Goal: Task Accomplishment & Management: Use online tool/utility

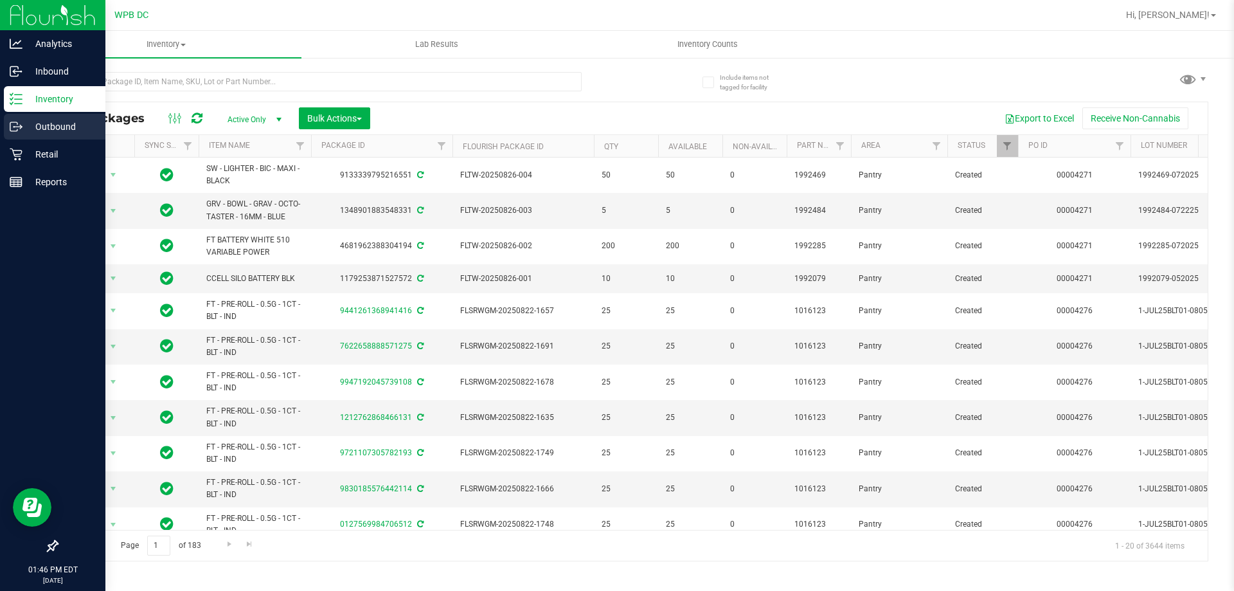
click at [54, 116] on div "Outbound" at bounding box center [55, 127] width 102 height 26
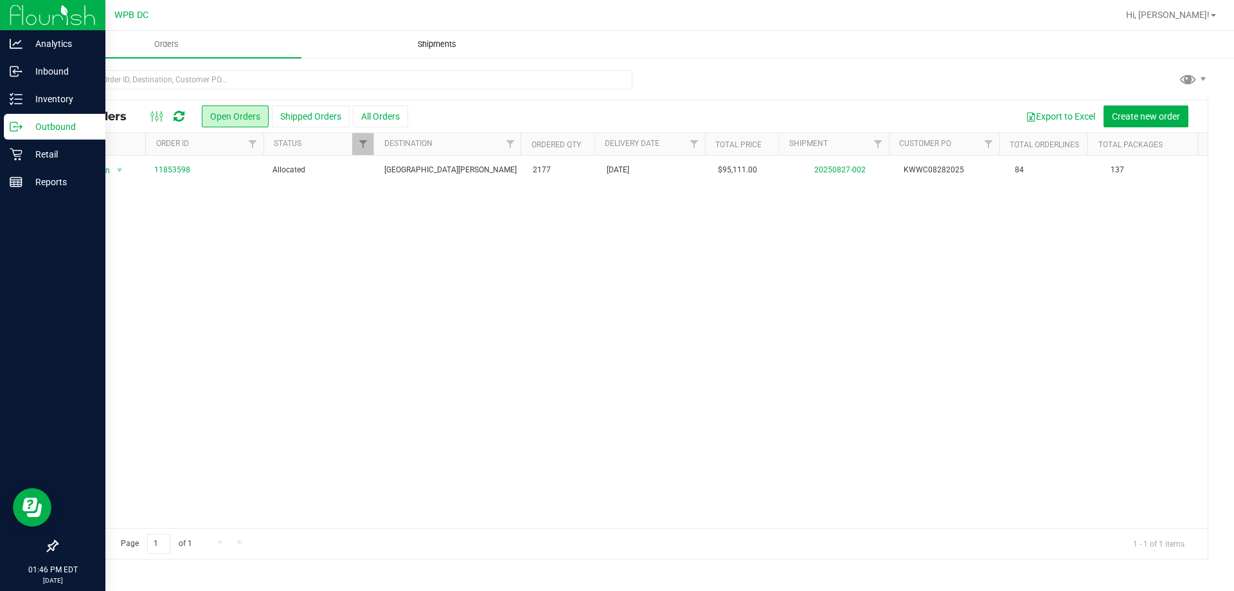
click at [416, 39] on span "Shipments" at bounding box center [436, 45] width 73 height 12
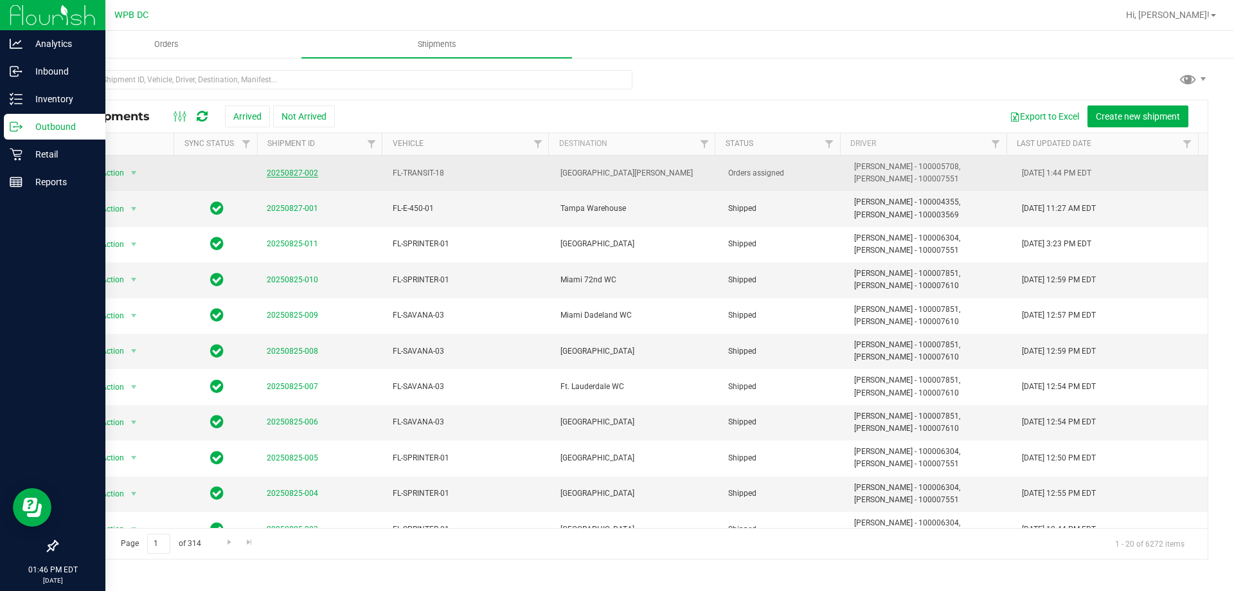
click at [289, 170] on link "20250827-002" at bounding box center [292, 172] width 51 height 9
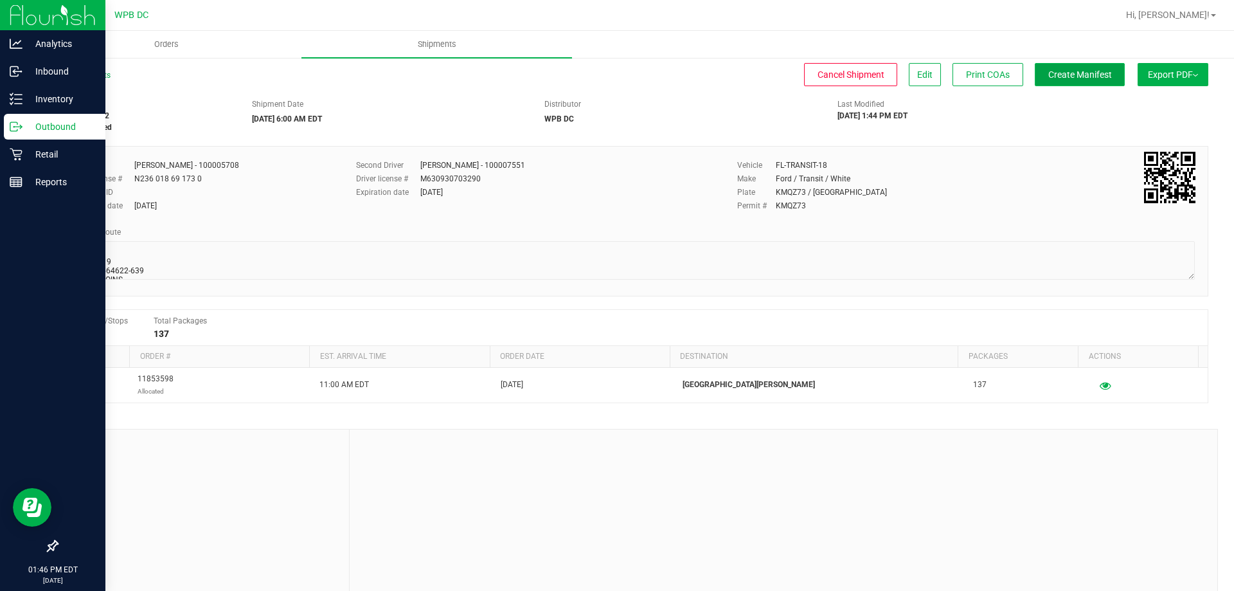
click at [1072, 83] on button "Create Manifest" at bounding box center [1080, 74] width 90 height 23
click at [917, 69] on span "Edit" at bounding box center [924, 74] width 15 height 10
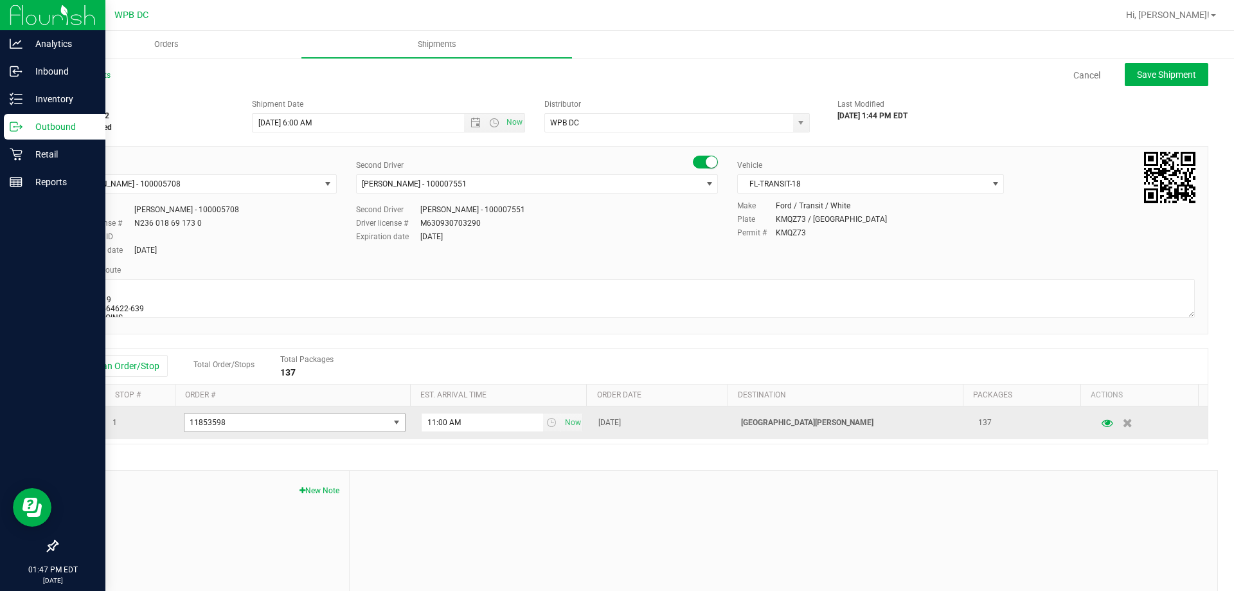
click at [380, 425] on span "11853598" at bounding box center [286, 422] width 204 height 18
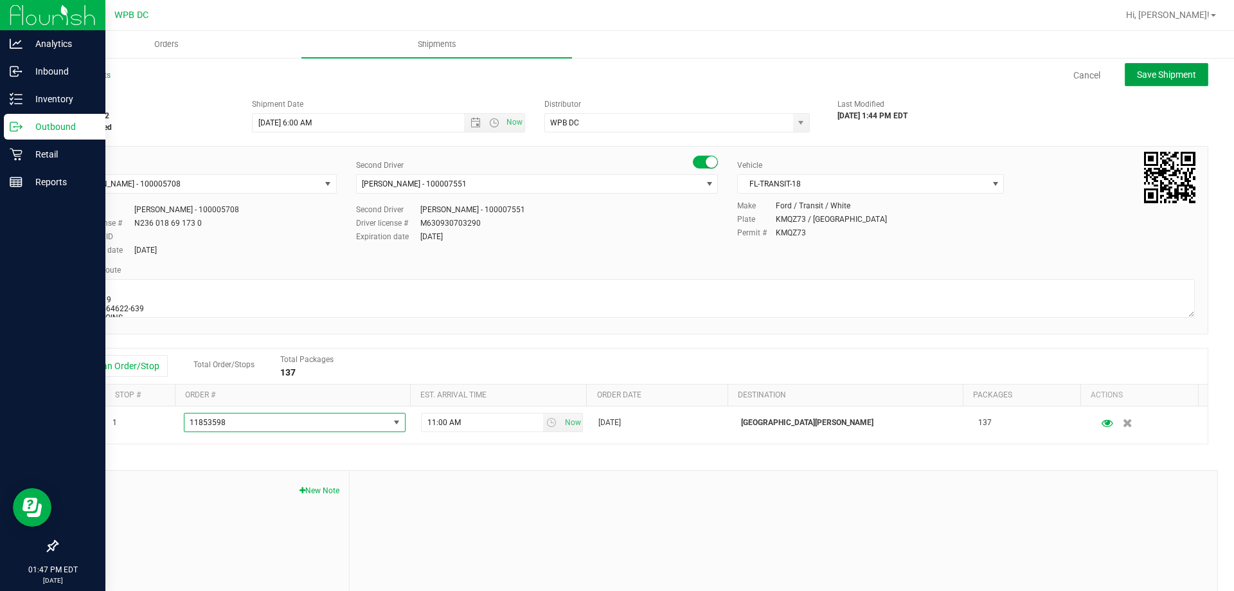
click at [1158, 82] on button "Save Shipment" at bounding box center [1167, 74] width 84 height 23
type input "[DATE] 10:00 AM"
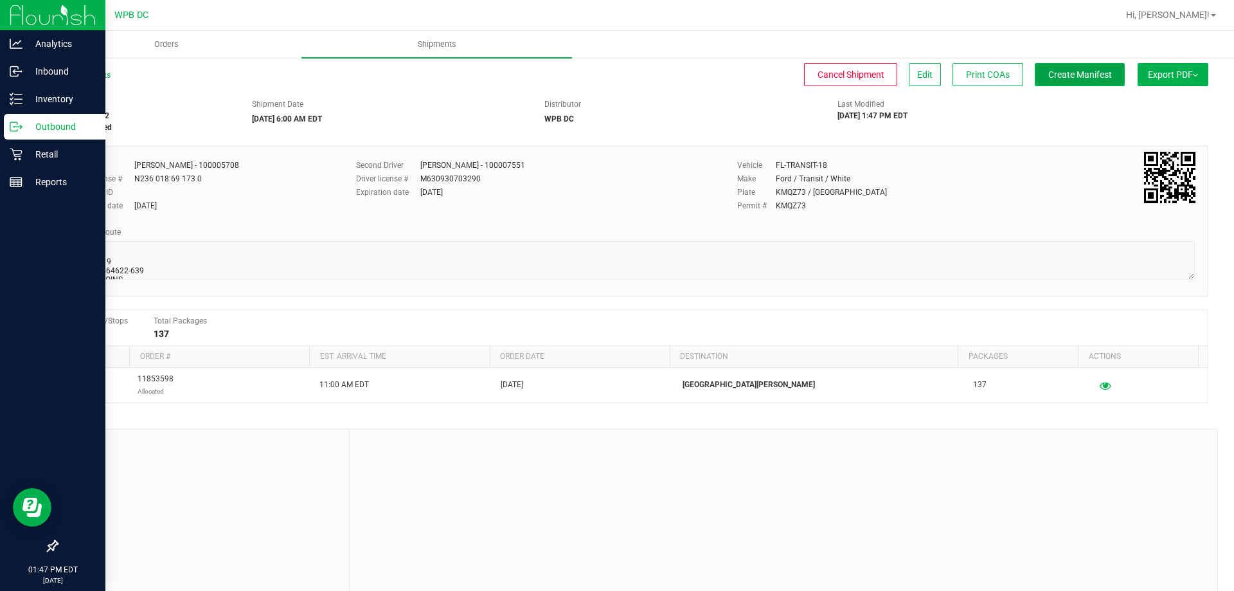
click at [1048, 78] on span "Create Manifest" at bounding box center [1080, 74] width 64 height 10
click at [101, 73] on link "All Shipments" at bounding box center [84, 75] width 54 height 9
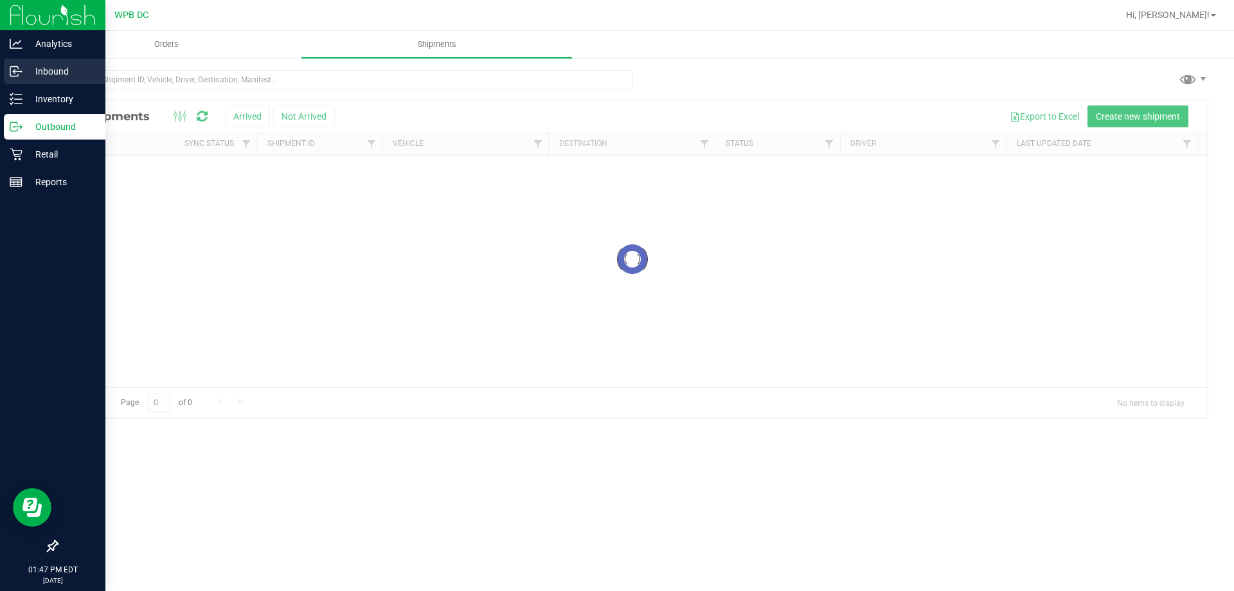
click at [58, 64] on p "Inbound" at bounding box center [60, 71] width 77 height 15
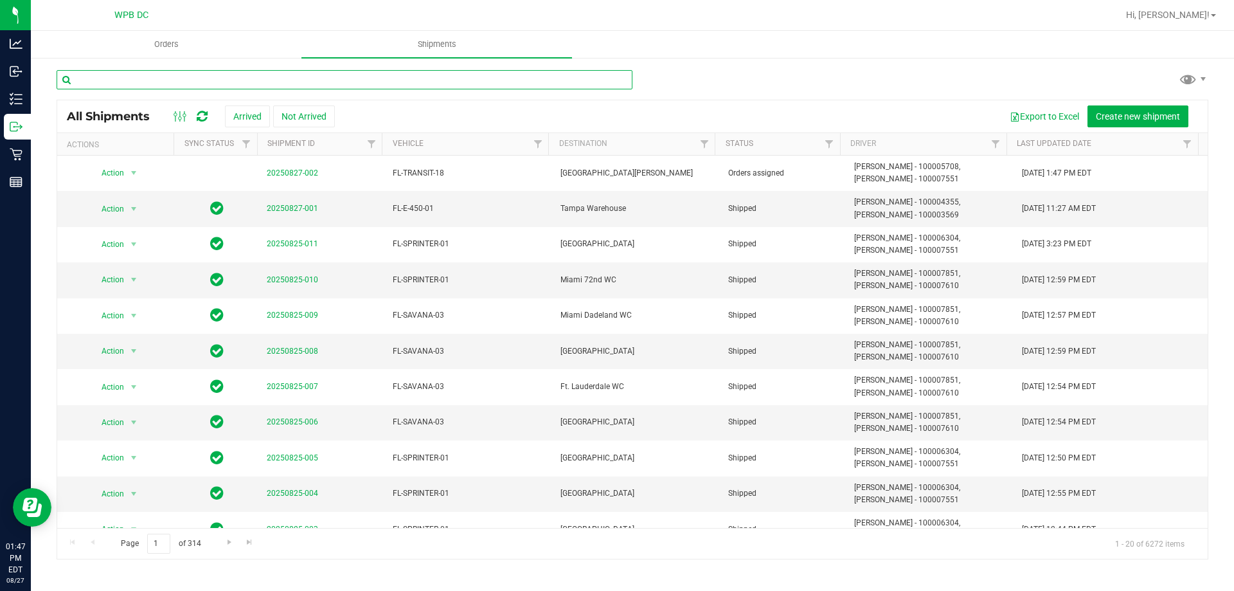
click at [424, 76] on input "text" at bounding box center [345, 79] width 576 height 19
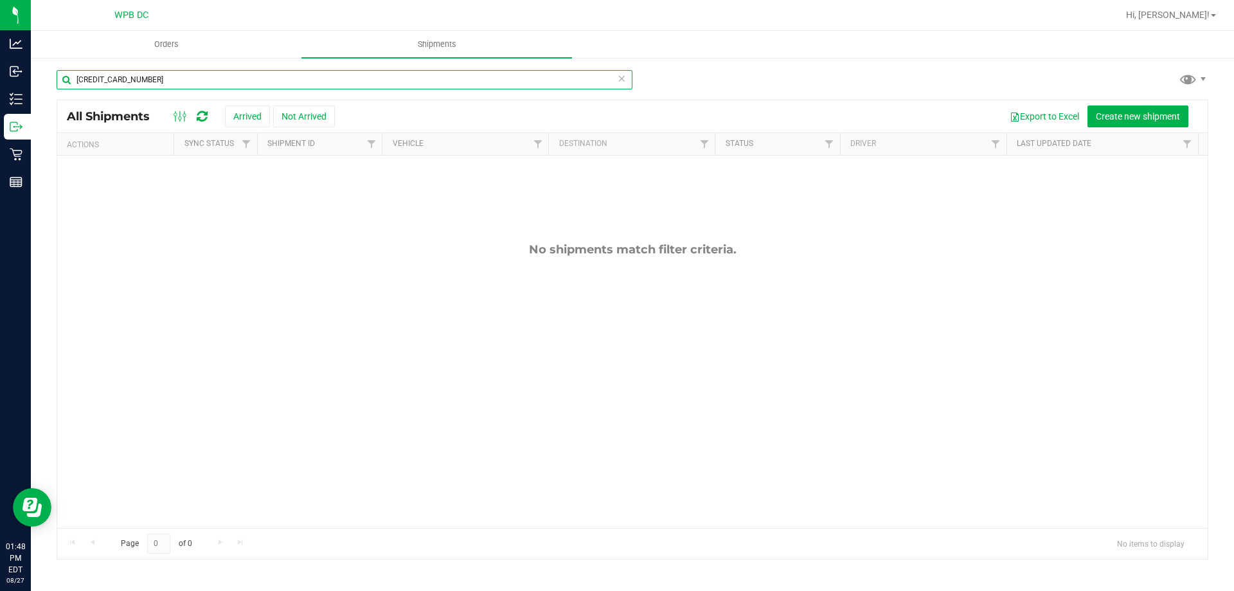
drag, startPoint x: 174, startPoint y: 85, endPoint x: 68, endPoint y: 99, distance: 106.4
click at [68, 100] on div "[CREDIT_CARD_NUMBER] All Shipments Arrived Not Arrived Export to Excel Create n…" at bounding box center [633, 314] width 1152 height 490
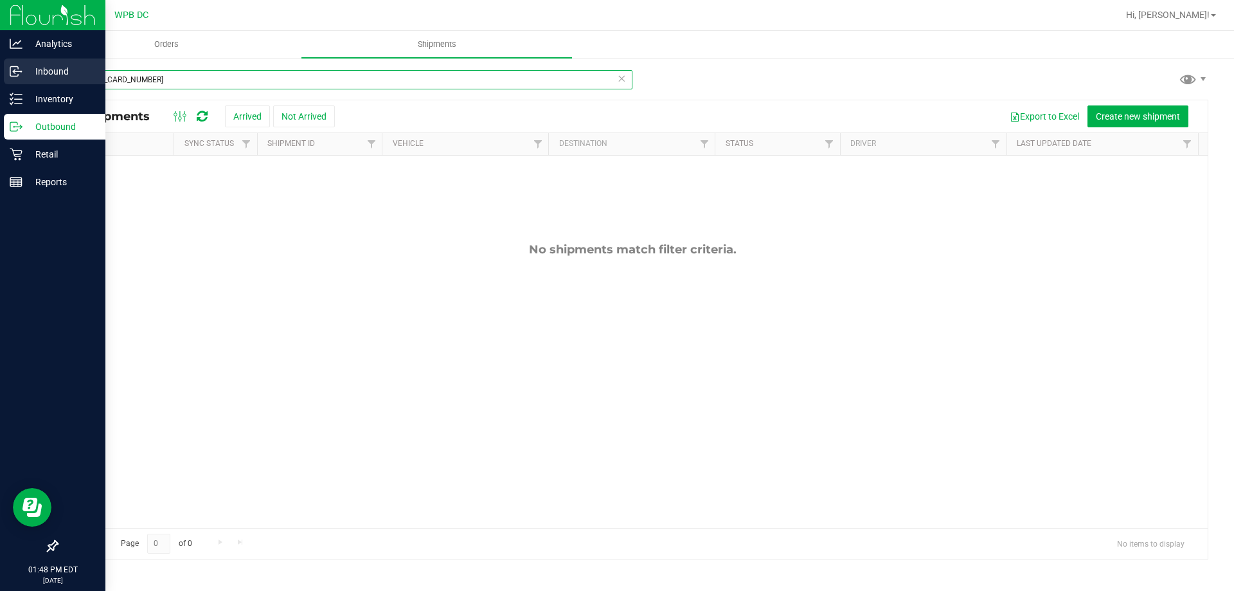
type input "[CREDIT_CARD_NUMBER]"
click at [25, 67] on p "Inbound" at bounding box center [60, 71] width 77 height 15
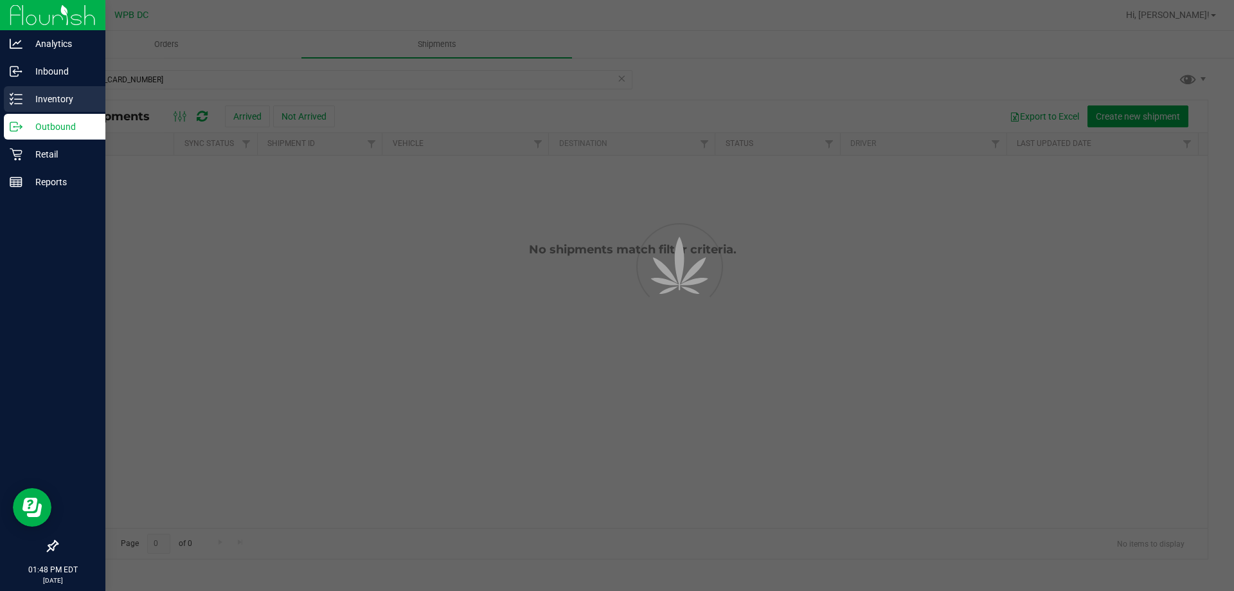
click at [57, 103] on p "Inventory" at bounding box center [60, 98] width 77 height 15
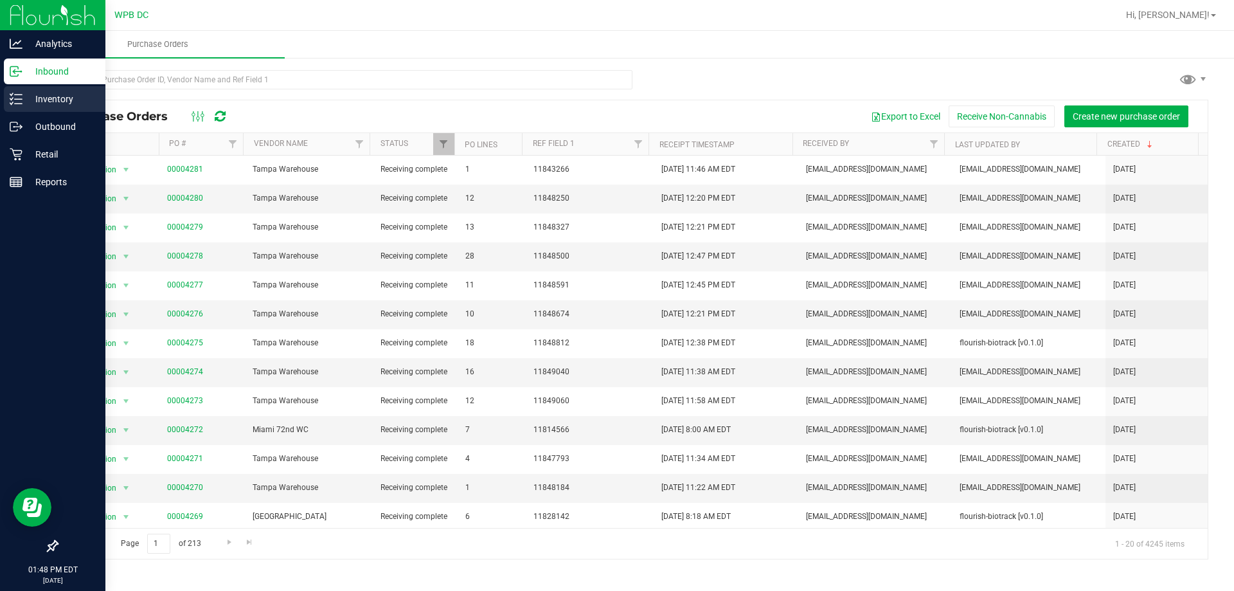
click at [8, 93] on div "Inventory" at bounding box center [55, 99] width 102 height 26
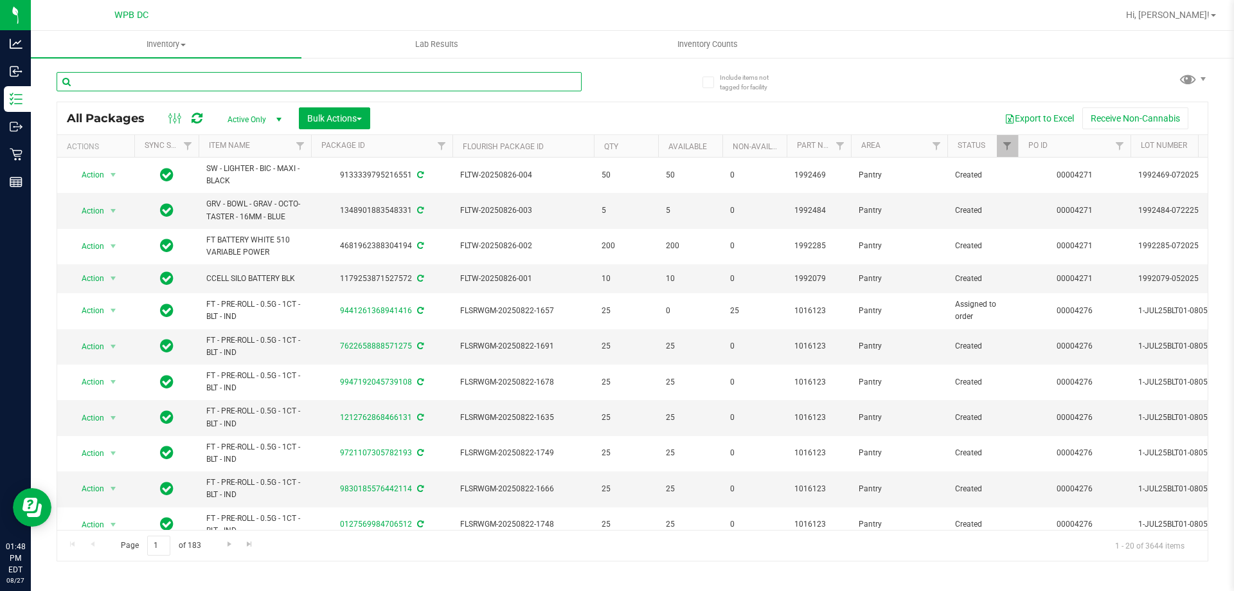
click at [361, 78] on input "text" at bounding box center [319, 81] width 525 height 19
paste input "[CREDIT_CARD_NUMBER]"
type input "[CREDIT_CARD_NUMBER]"
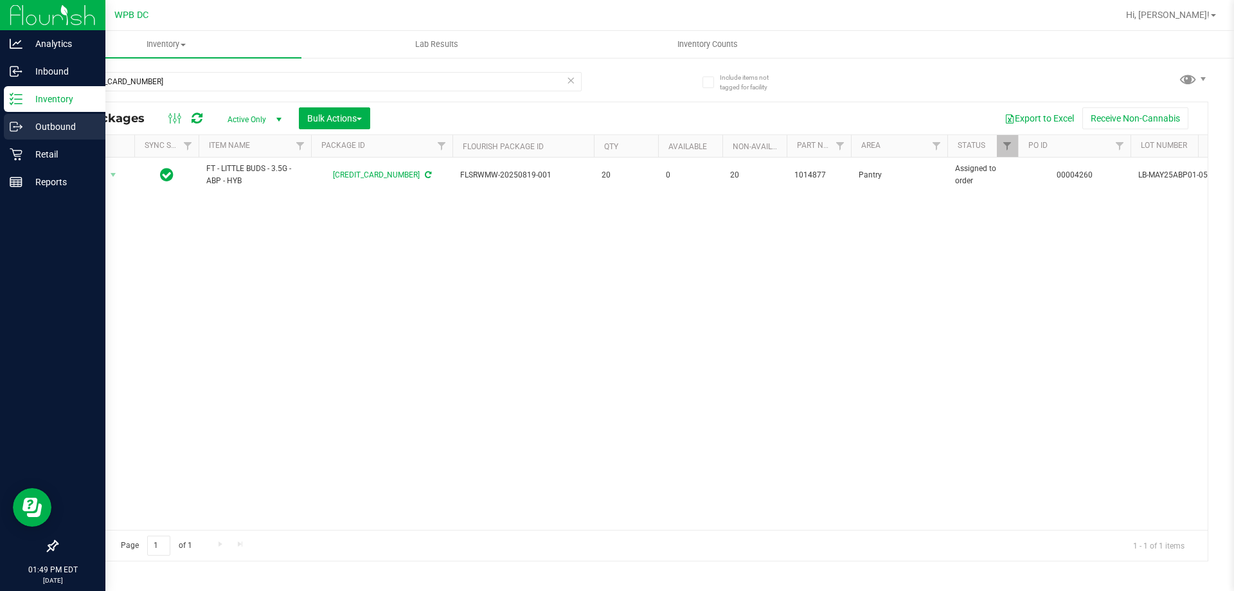
click at [42, 128] on p "Outbound" at bounding box center [60, 126] width 77 height 15
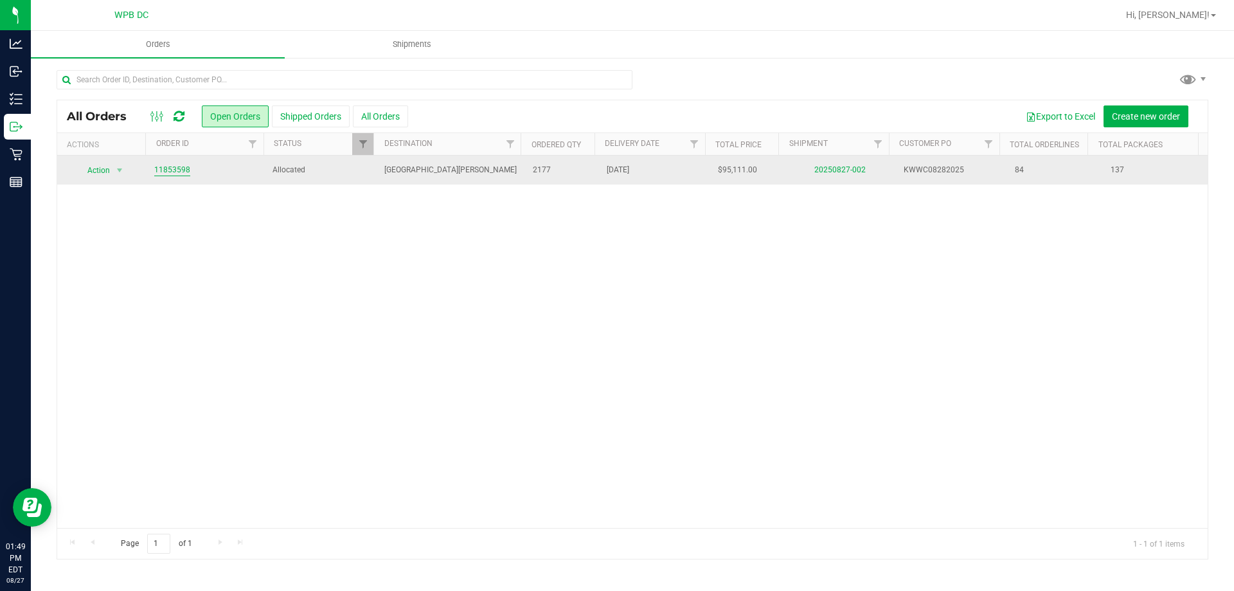
click at [166, 168] on link "11853598" at bounding box center [172, 170] width 36 height 12
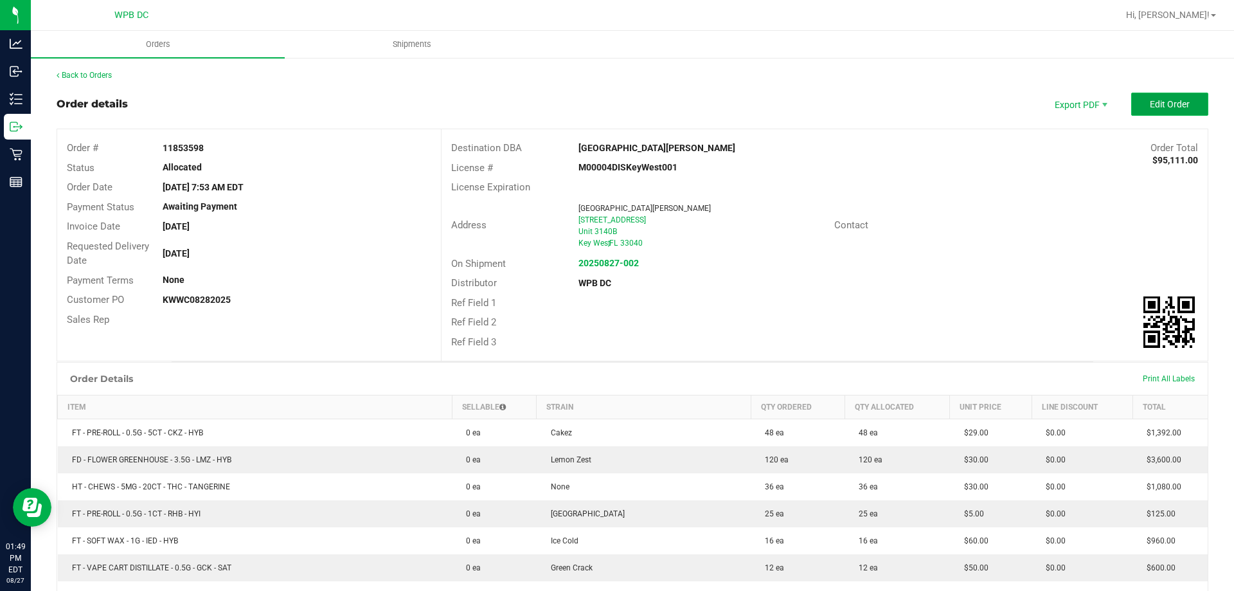
click at [1146, 95] on button "Edit Order" at bounding box center [1169, 104] width 77 height 23
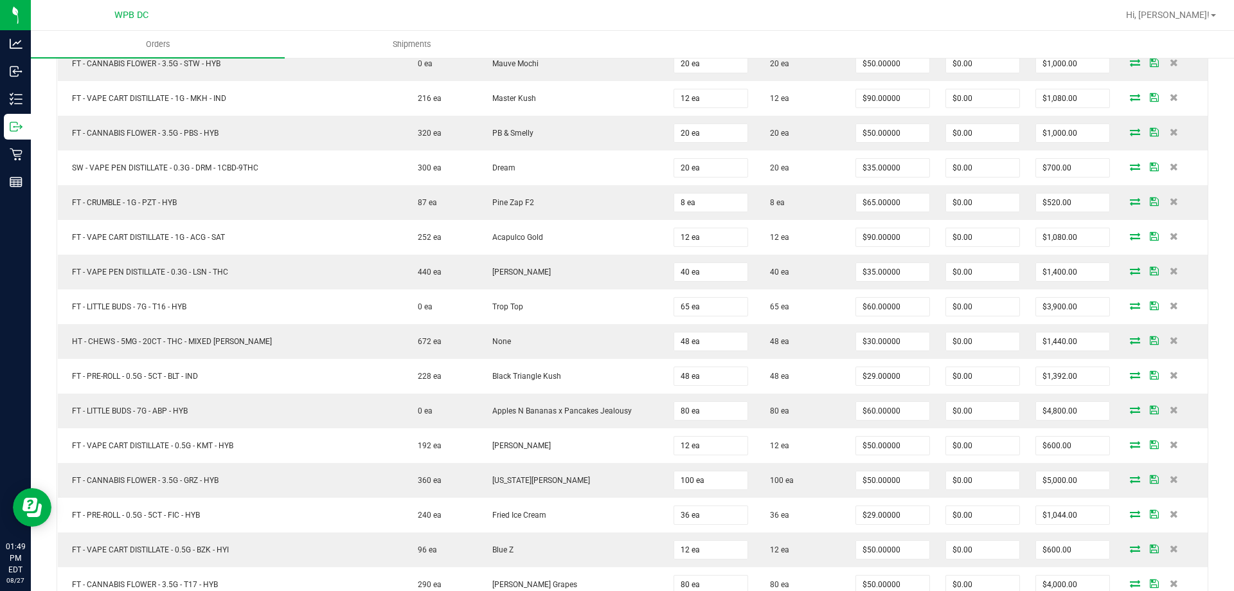
scroll to position [1093, 0]
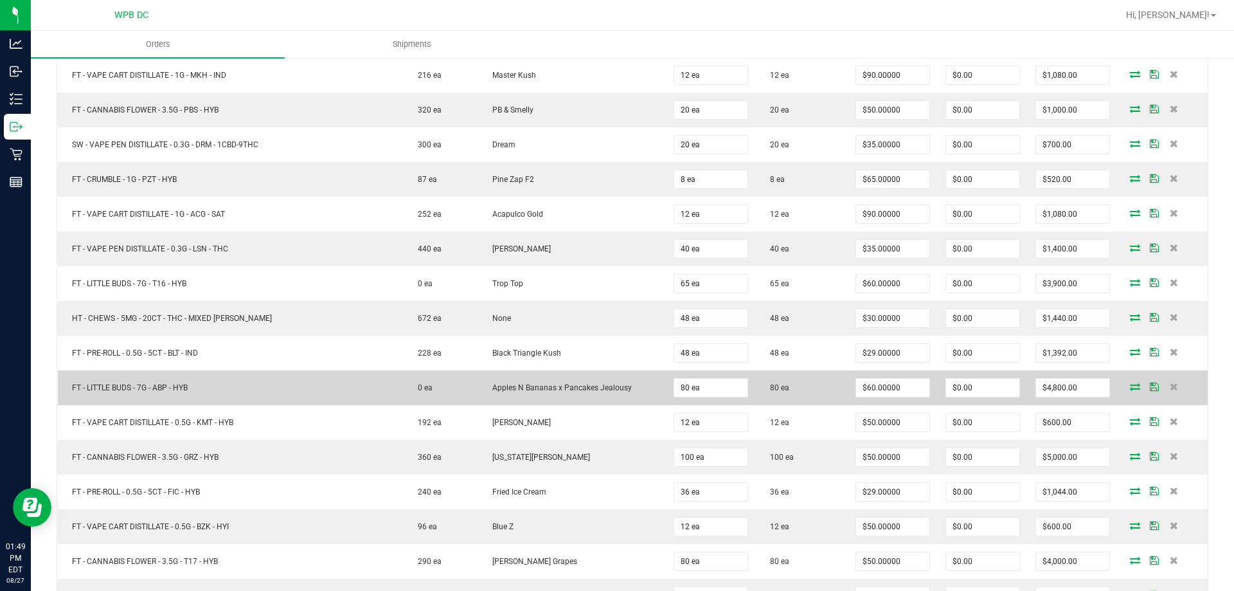
click at [1131, 390] on icon at bounding box center [1135, 386] width 10 height 8
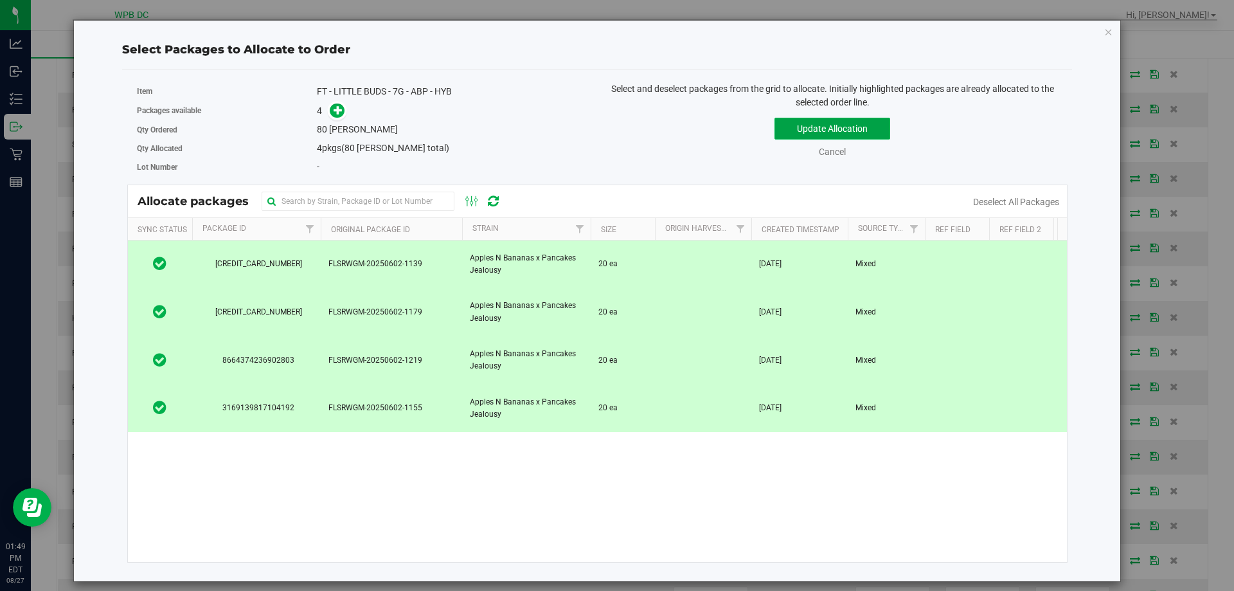
click at [816, 125] on button "Update Allocation" at bounding box center [833, 129] width 116 height 22
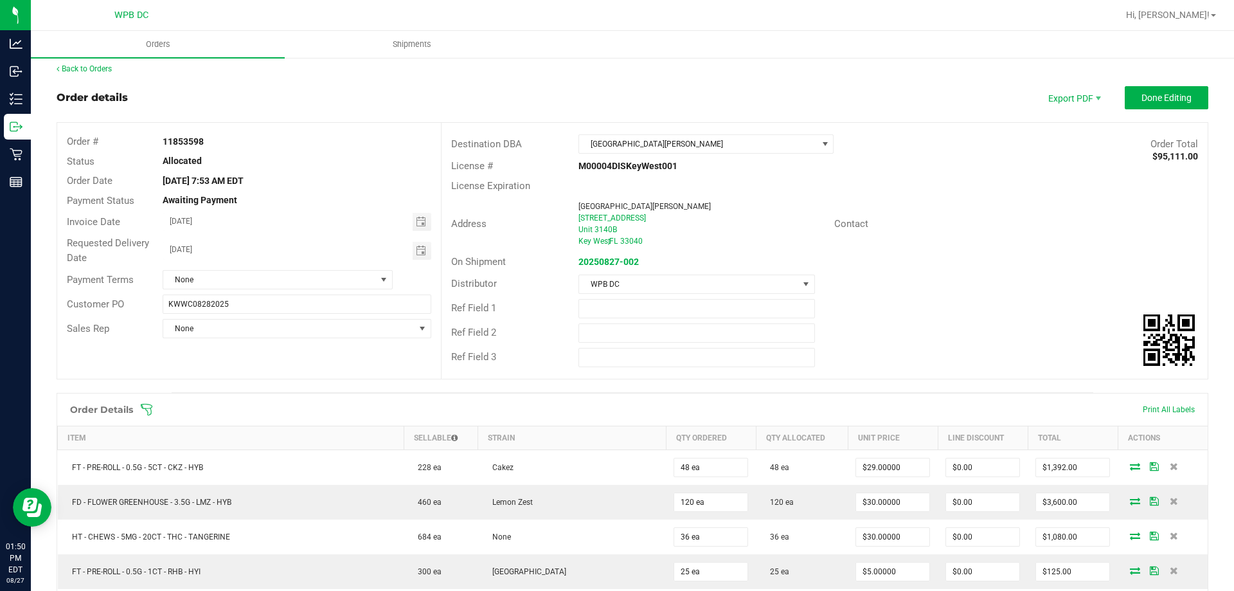
scroll to position [0, 0]
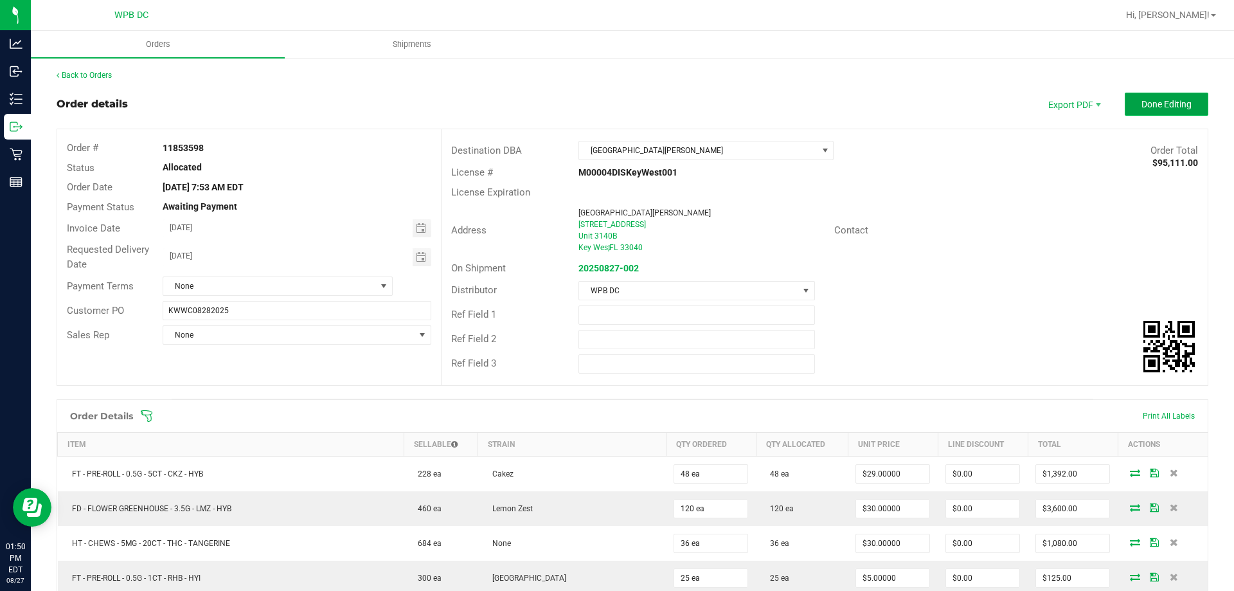
click at [1170, 101] on span "Done Editing" at bounding box center [1167, 104] width 50 height 10
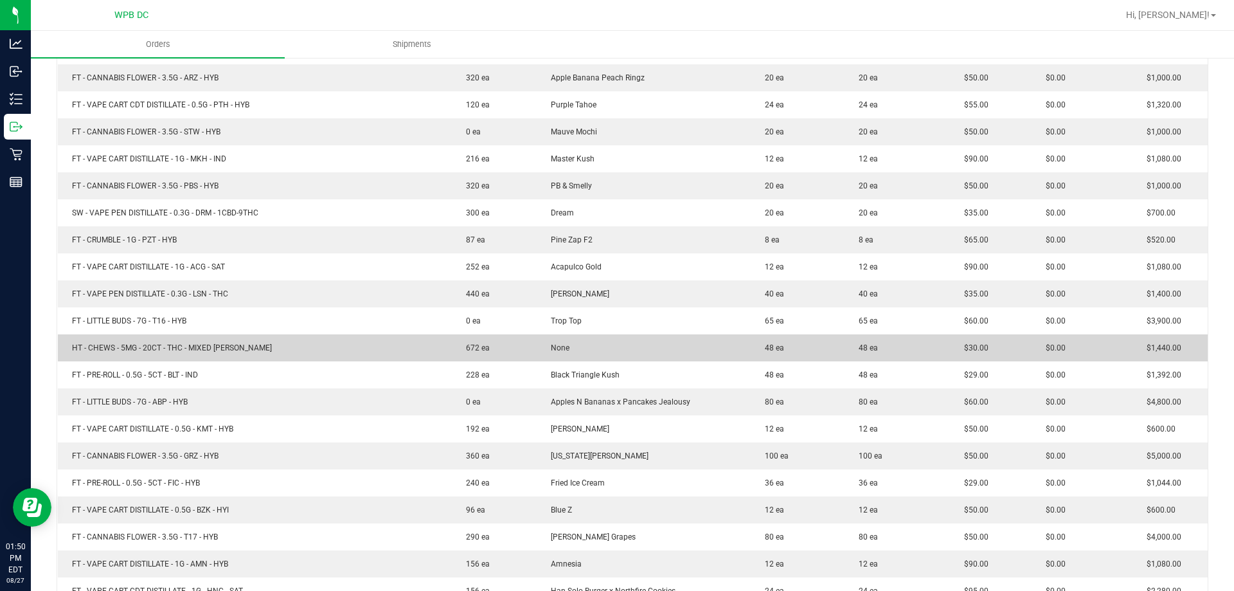
scroll to position [836, 0]
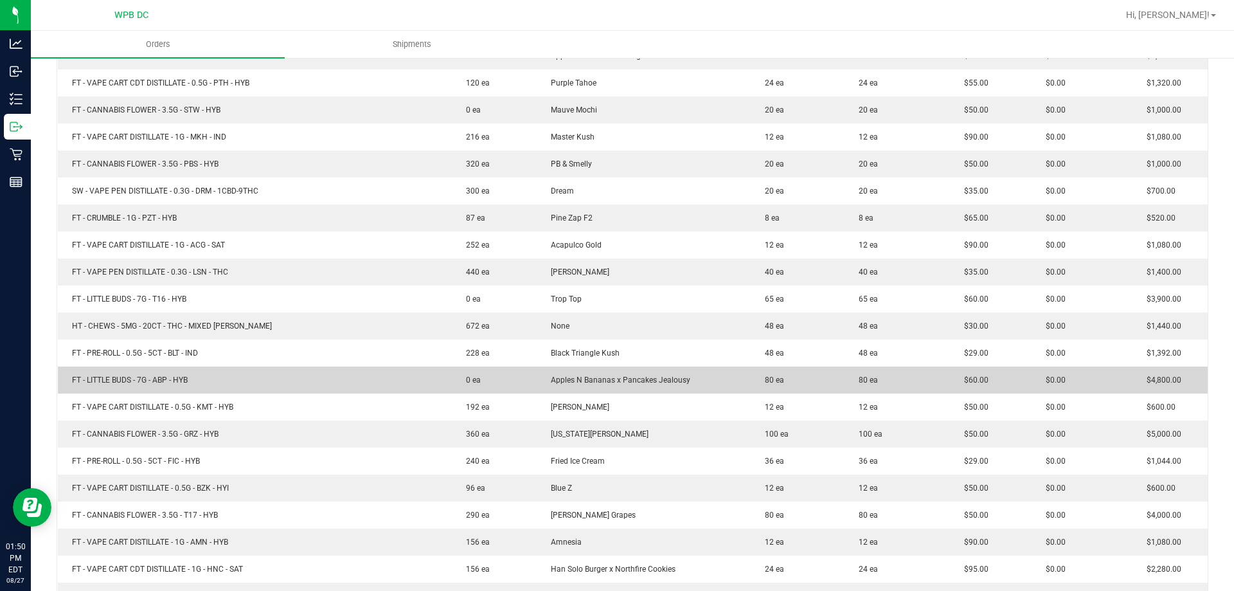
drag, startPoint x: 188, startPoint y: 380, endPoint x: 71, endPoint y: 379, distance: 117.6
click at [71, 379] on span "FT - LITTLE BUDS - 7G - ABP - HYB" at bounding box center [127, 379] width 122 height 9
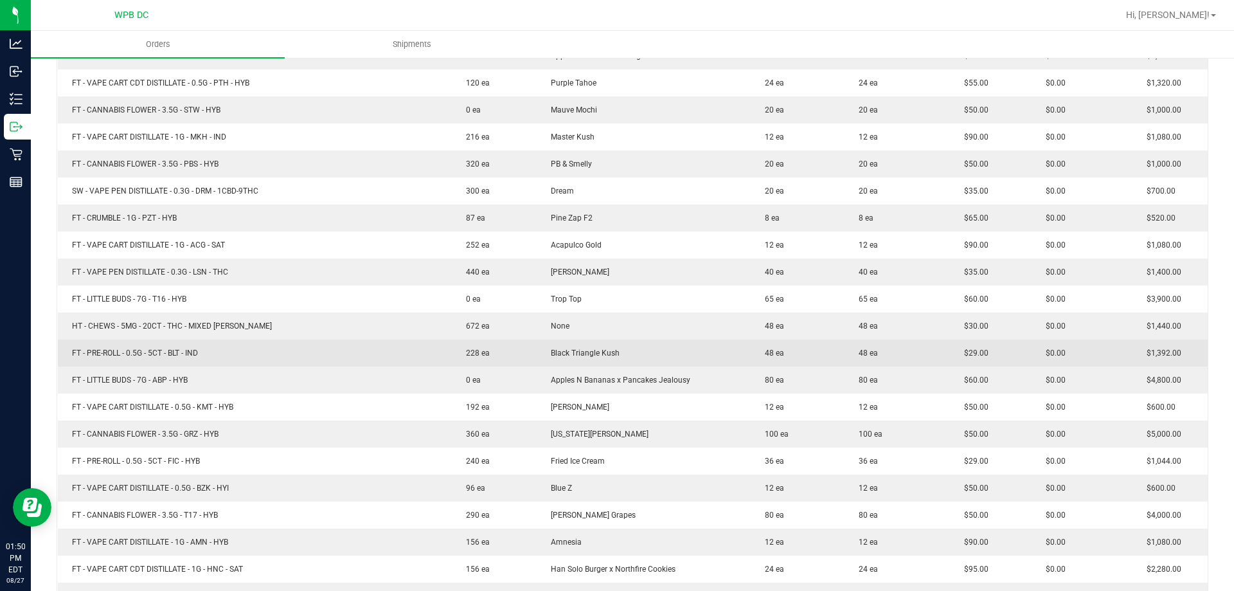
copy span "FT - LITTLE BUDS - 7G - ABP - HYB"
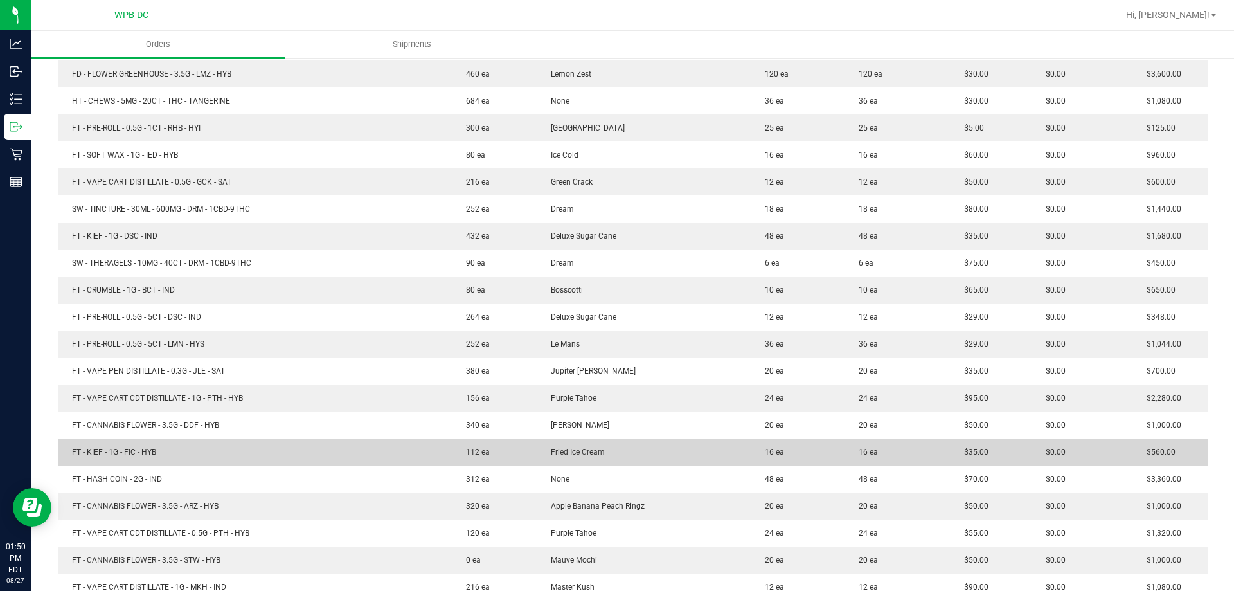
scroll to position [0, 0]
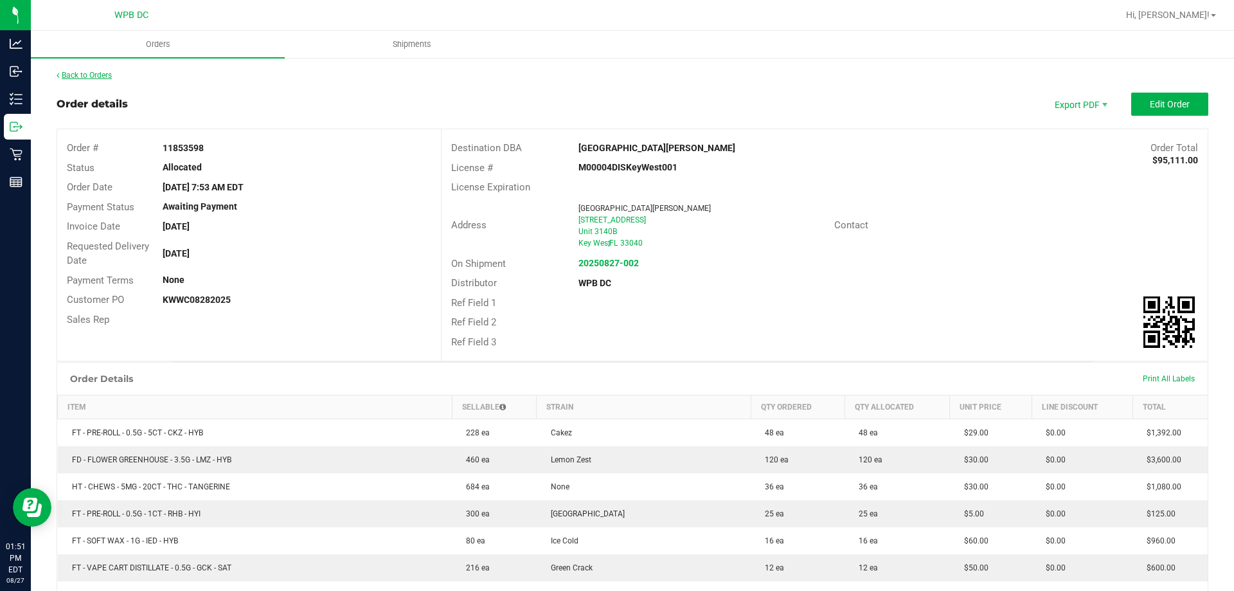
click at [96, 73] on link "Back to Orders" at bounding box center [84, 75] width 55 height 9
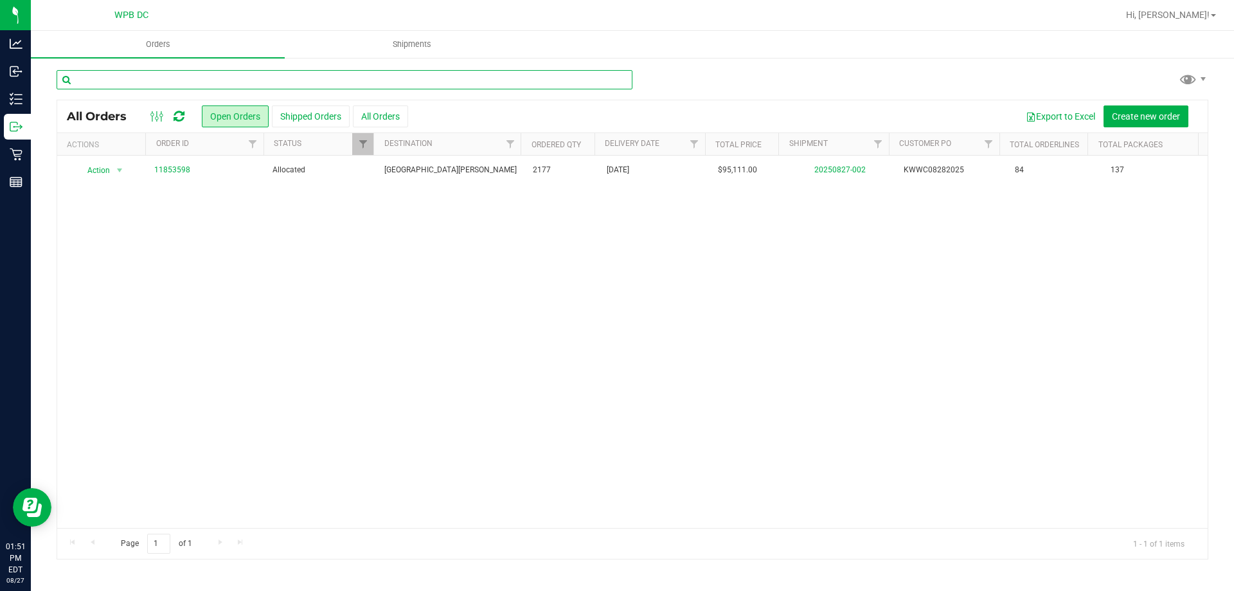
click at [445, 80] on input "text" at bounding box center [345, 79] width 576 height 19
paste input "FT - LITTLE BUDS - 7G - ABP - HYB"
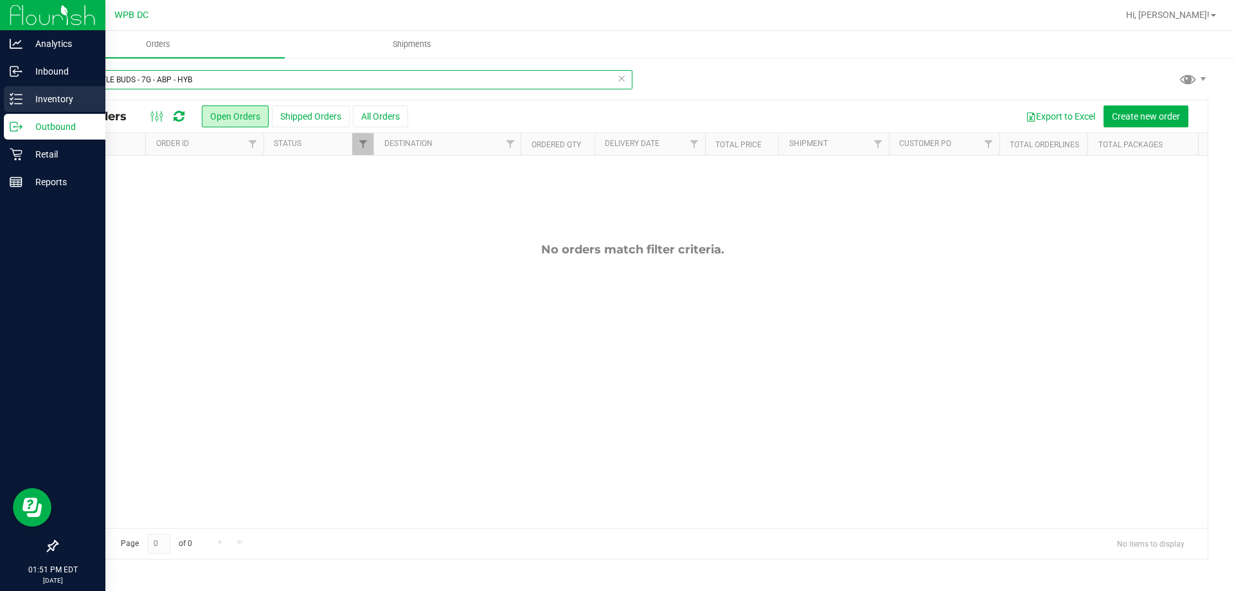
drag, startPoint x: 186, startPoint y: 75, endPoint x: 0, endPoint y: 94, distance: 186.8
click at [0, 94] on div "Analytics Inbound Inventory Outbound Retail Reports 01:51 PM EDT [DATE] 08/27 W…" at bounding box center [617, 295] width 1234 height 591
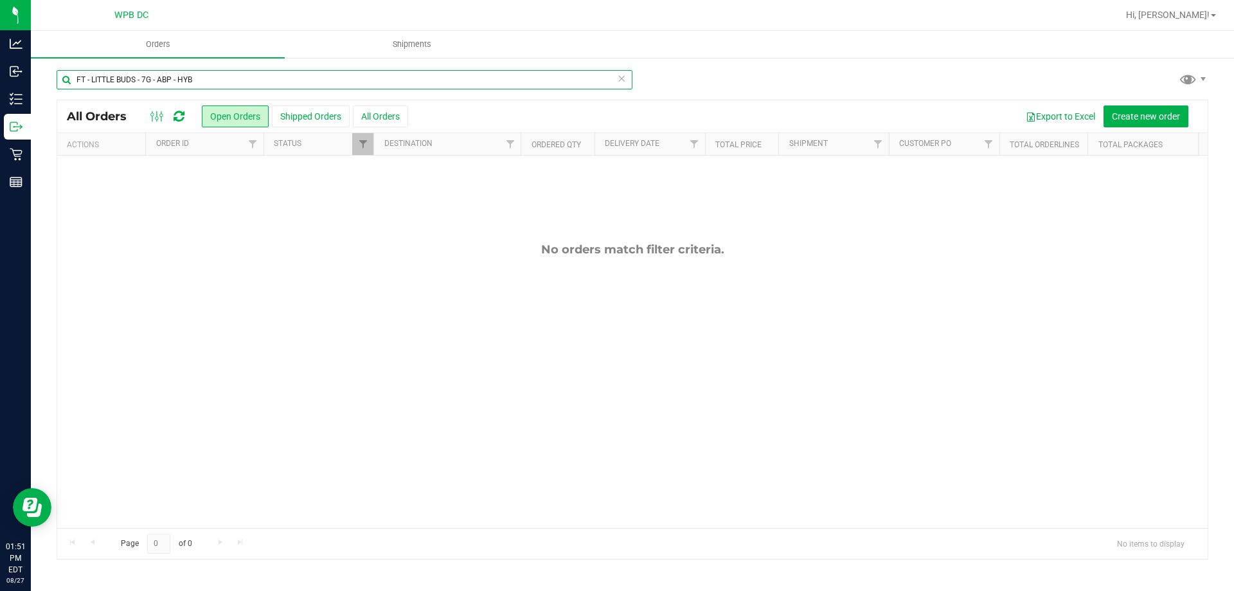
type input "YB"
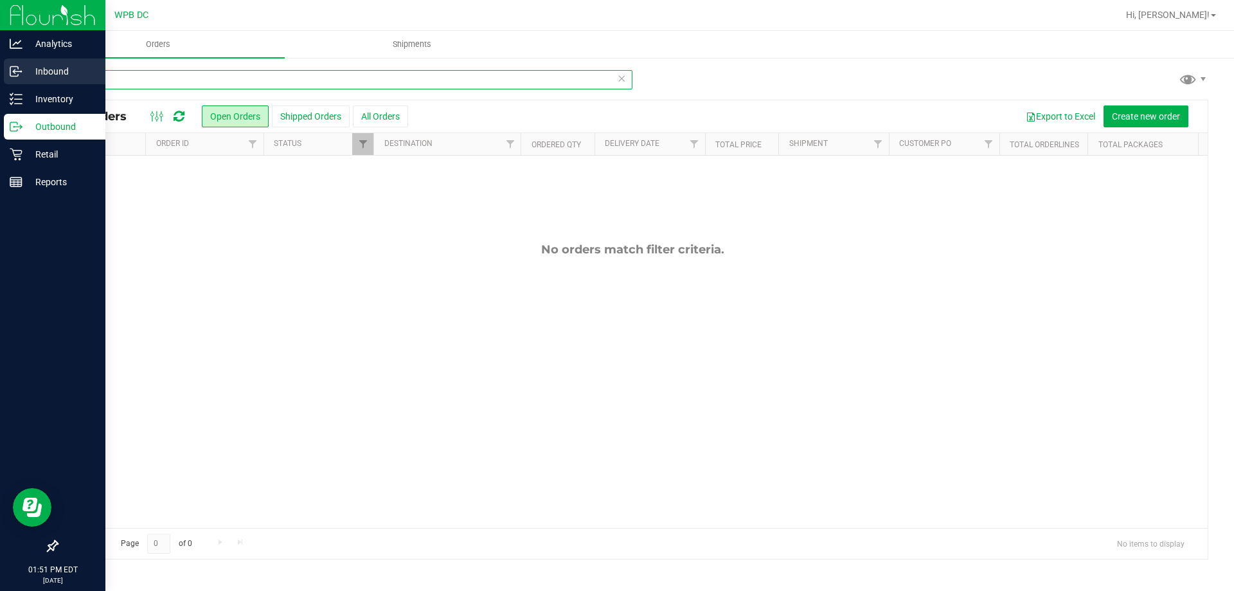
drag, startPoint x: 102, startPoint y: 83, endPoint x: 0, endPoint y: 83, distance: 102.2
click at [0, 83] on div "Analytics Inbound Inventory Outbound Retail Reports 01:51 PM EDT [DATE] 08/27 W…" at bounding box center [617, 295] width 1234 height 591
click at [62, 108] on div "Inventory" at bounding box center [55, 99] width 102 height 26
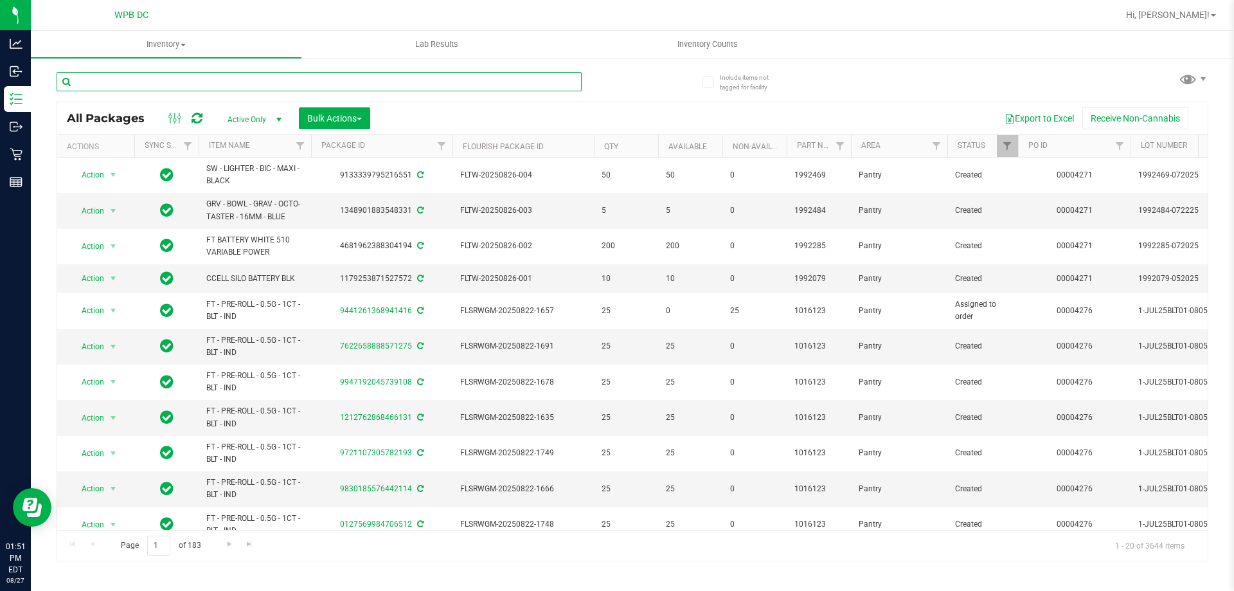
click at [411, 80] on input "text" at bounding box center [319, 81] width 525 height 19
paste input "FT - LITTLE BUDS - 7G - ABP - HYB"
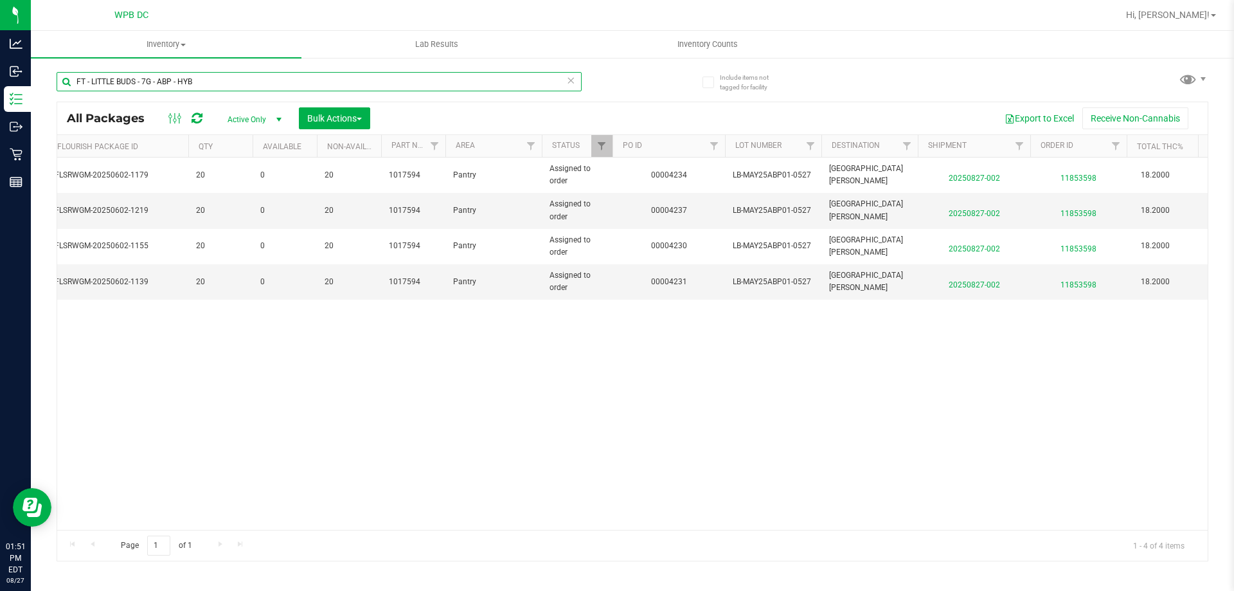
scroll to position [0, 405]
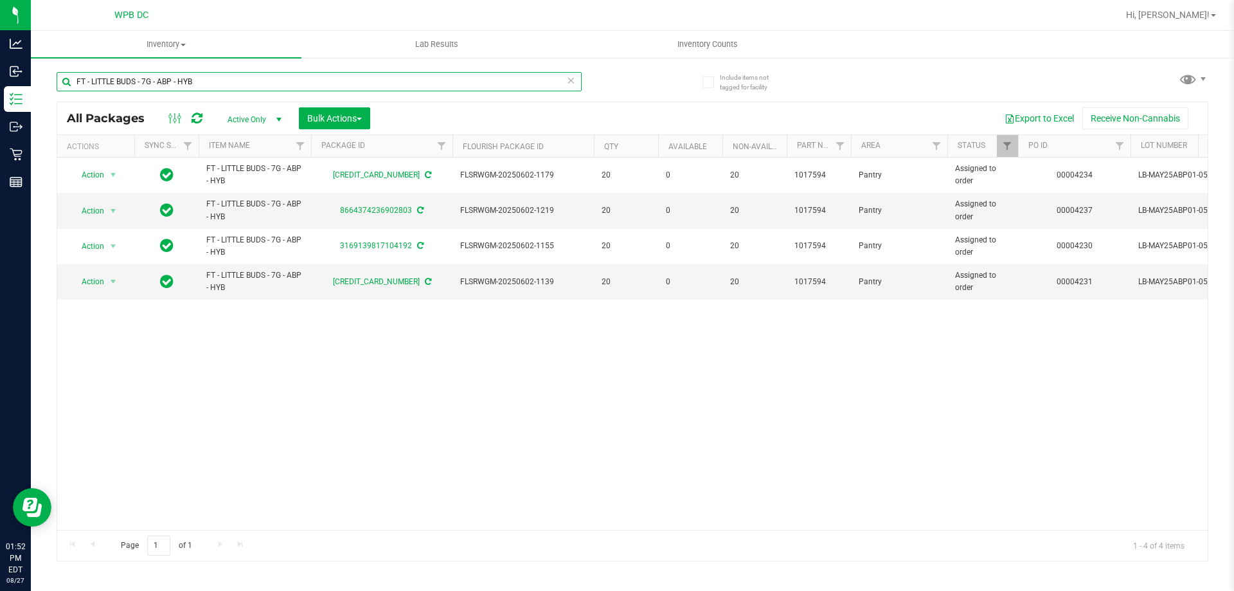
type input "FT - LITTLE BUDS - 7G - ABP - HYB"
click at [278, 124] on span "select" at bounding box center [279, 120] width 16 height 18
click at [265, 183] on li "Locked" at bounding box center [251, 178] width 69 height 19
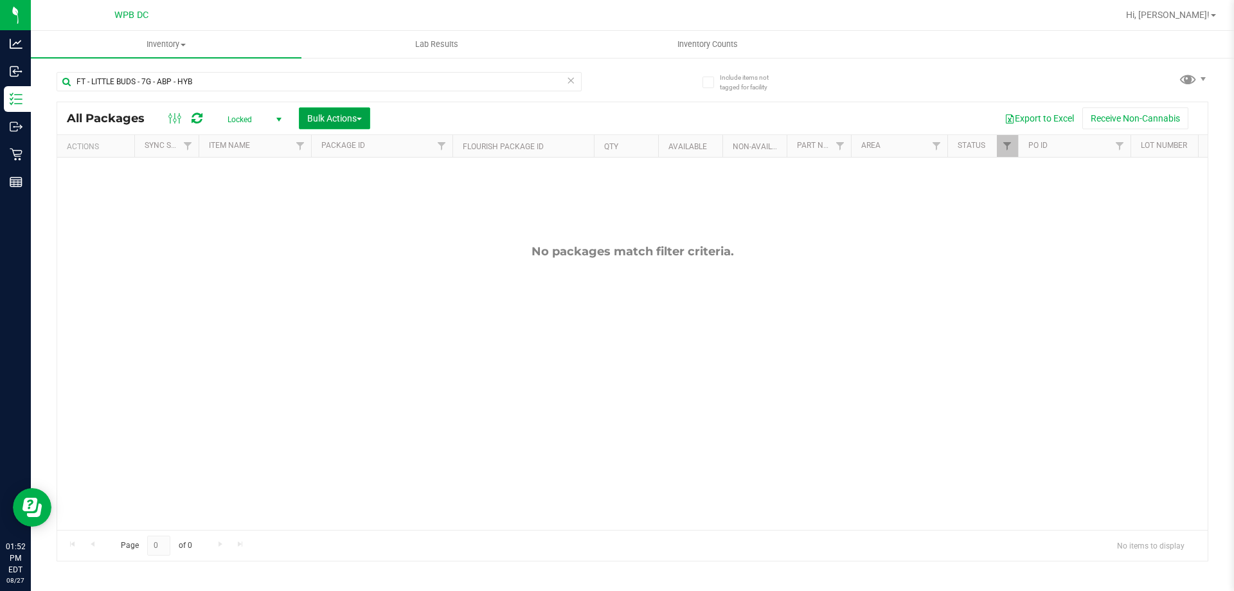
click at [342, 121] on span "Bulk Actions" at bounding box center [334, 118] width 55 height 10
click at [425, 105] on div "All Packages Locked Active Only Lab Samples Locked All External Internal Bulk A…" at bounding box center [632, 118] width 1151 height 32
click at [370, 120] on button "Bulk Actions" at bounding box center [334, 118] width 71 height 22
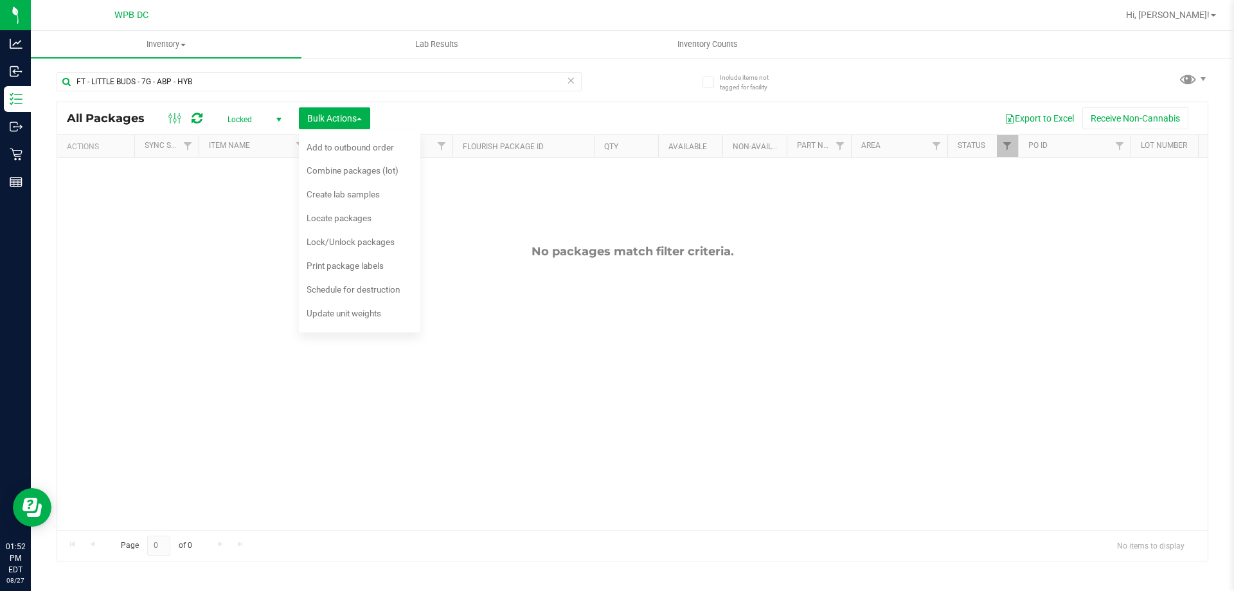
click at [276, 123] on span "select" at bounding box center [279, 119] width 10 height 10
click at [490, 118] on div "Export to Excel Receive Non-Cannabis" at bounding box center [789, 118] width 818 height 22
click at [339, 119] on span "Bulk Actions" at bounding box center [334, 118] width 55 height 10
click at [270, 117] on span "Locked" at bounding box center [252, 120] width 71 height 18
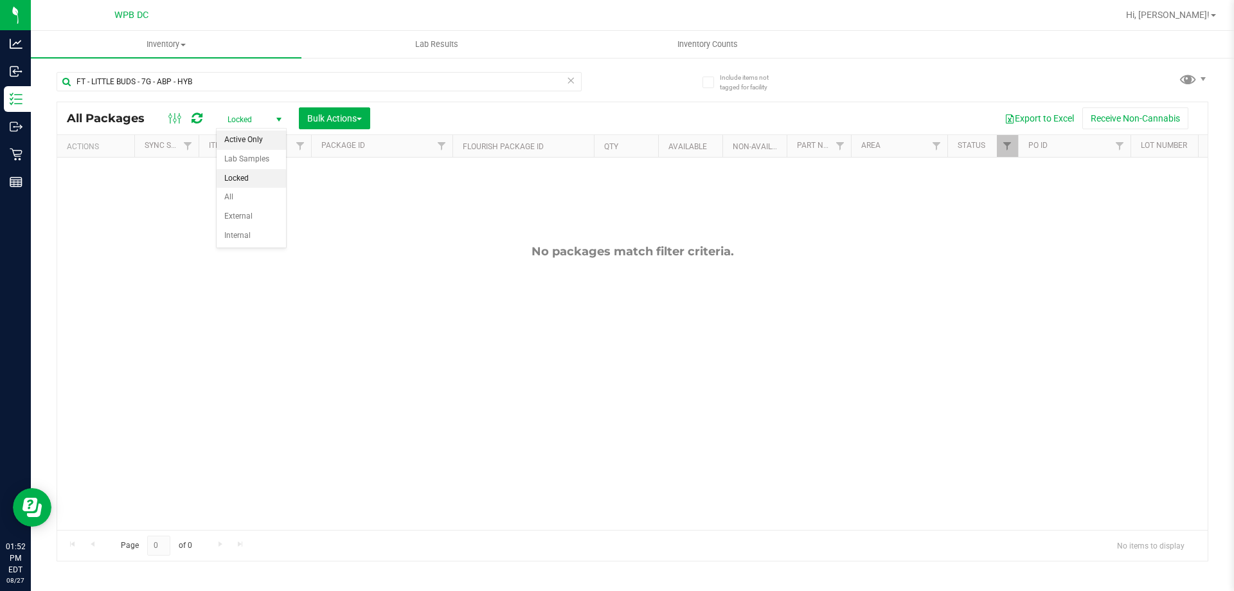
click at [246, 135] on li "Active Only" at bounding box center [251, 139] width 69 height 19
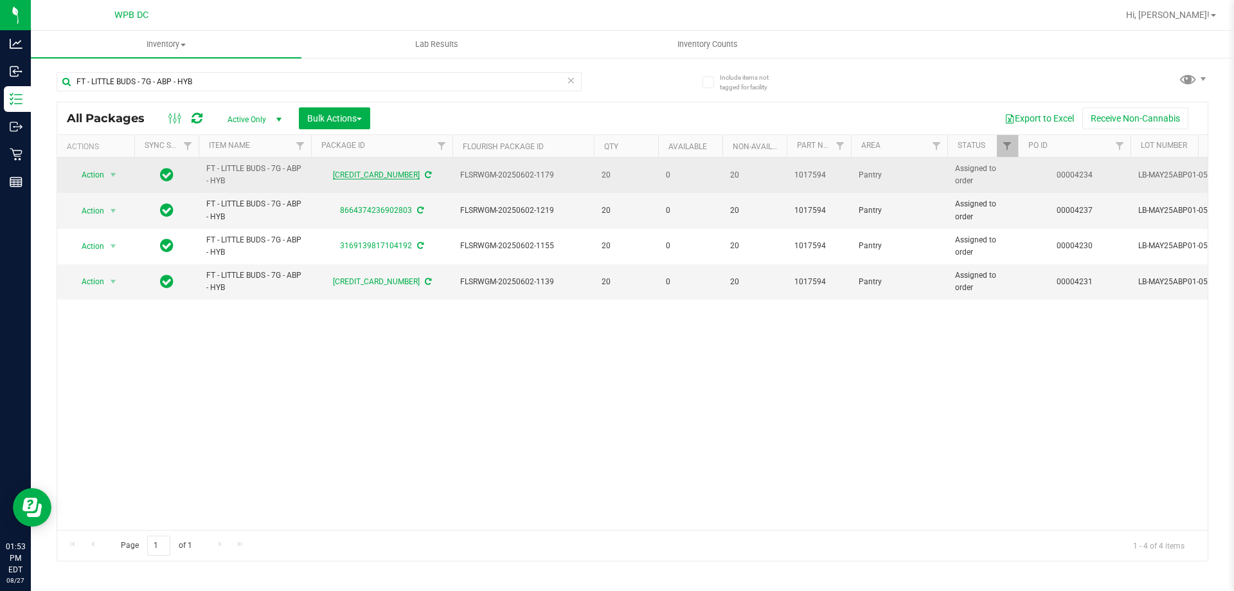
click at [402, 173] on link "[CREDIT_CARD_NUMBER]" at bounding box center [376, 174] width 87 height 9
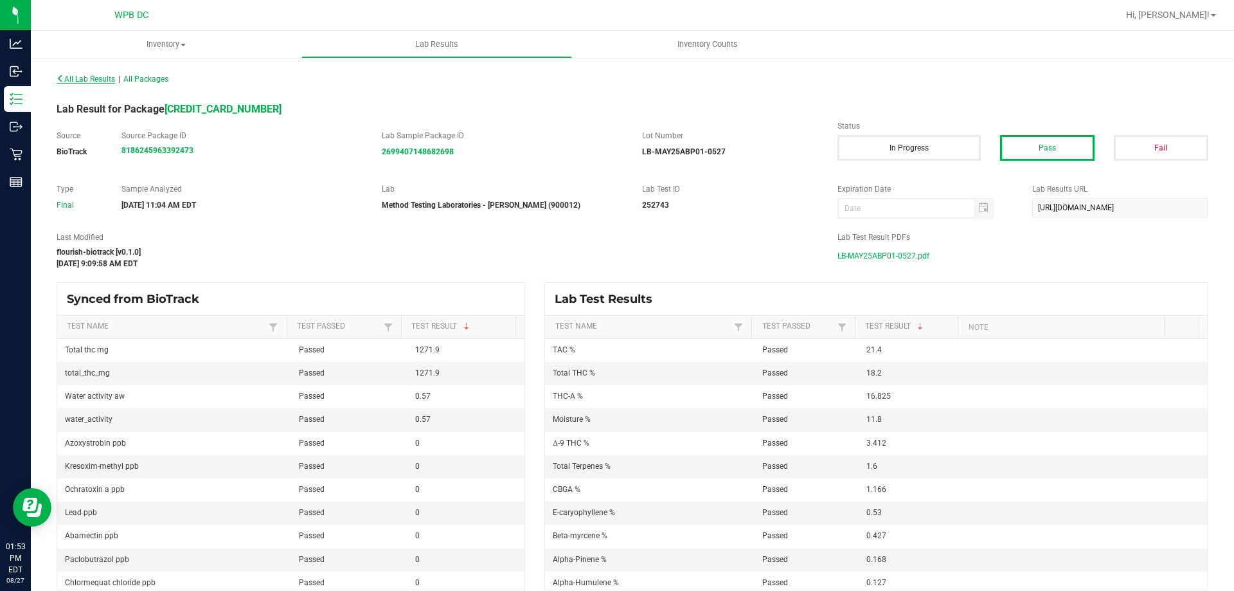
click at [100, 78] on span "All Lab Results" at bounding box center [86, 79] width 58 height 9
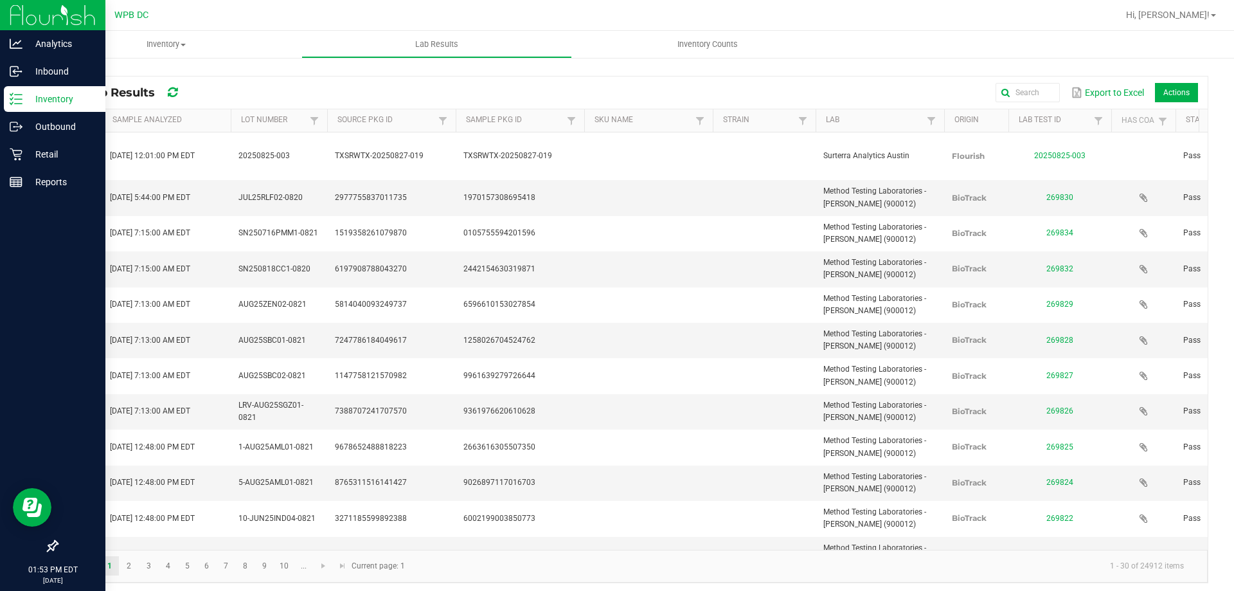
click at [28, 93] on p "Inventory" at bounding box center [60, 98] width 77 height 15
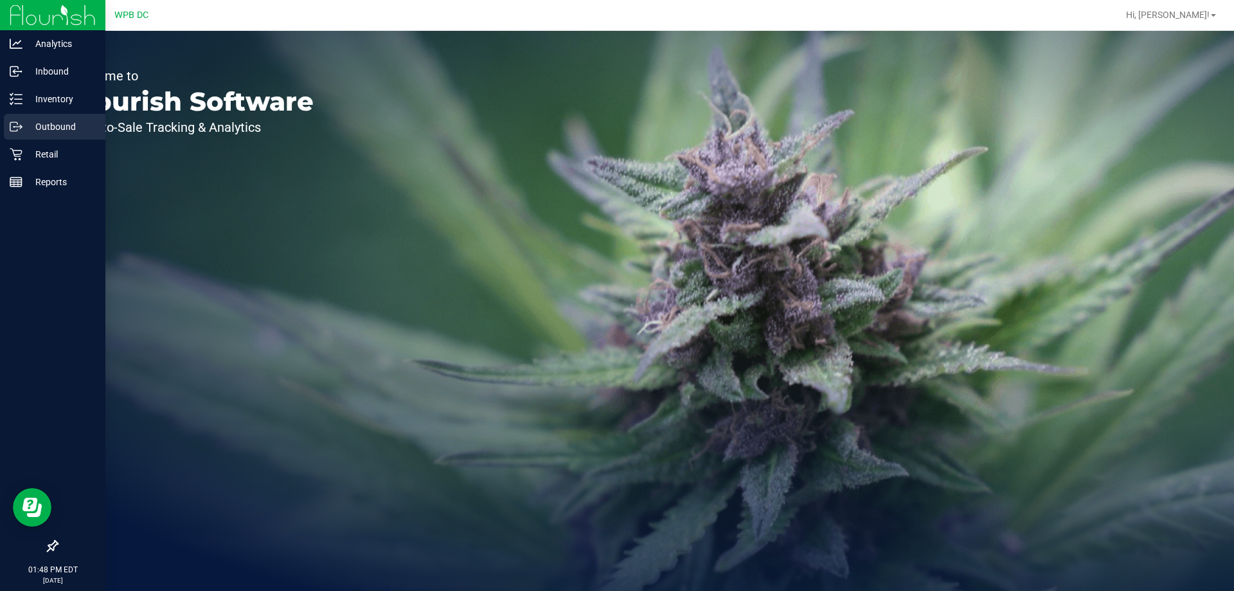
click at [81, 132] on p "Outbound" at bounding box center [60, 126] width 77 height 15
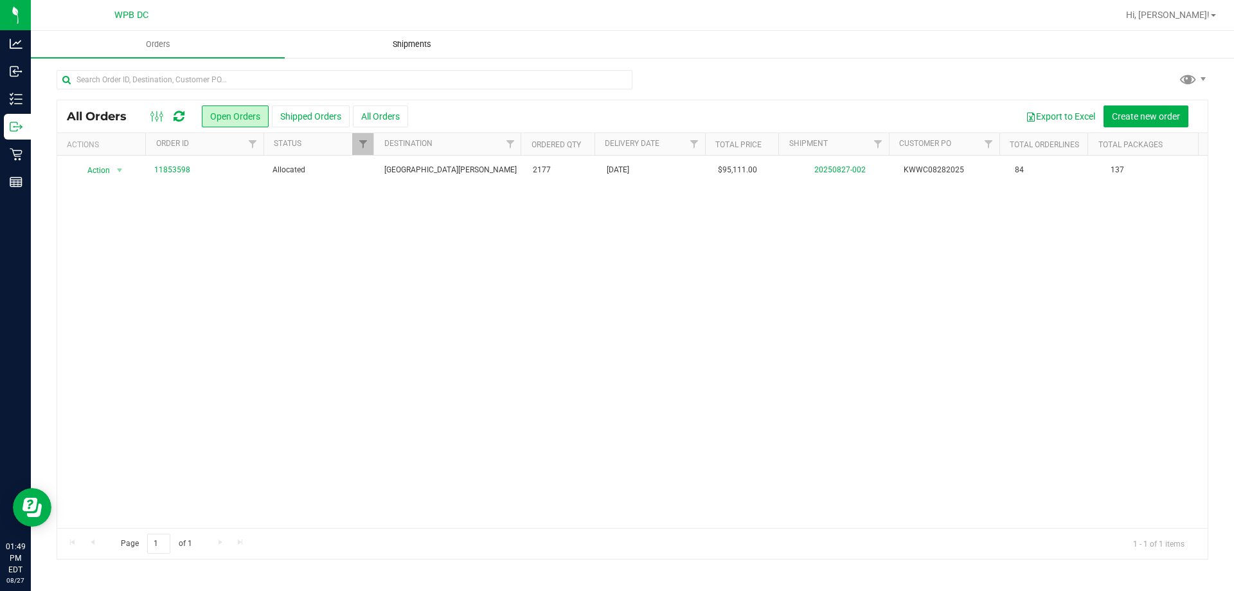
click at [422, 40] on span "Shipments" at bounding box center [411, 45] width 73 height 12
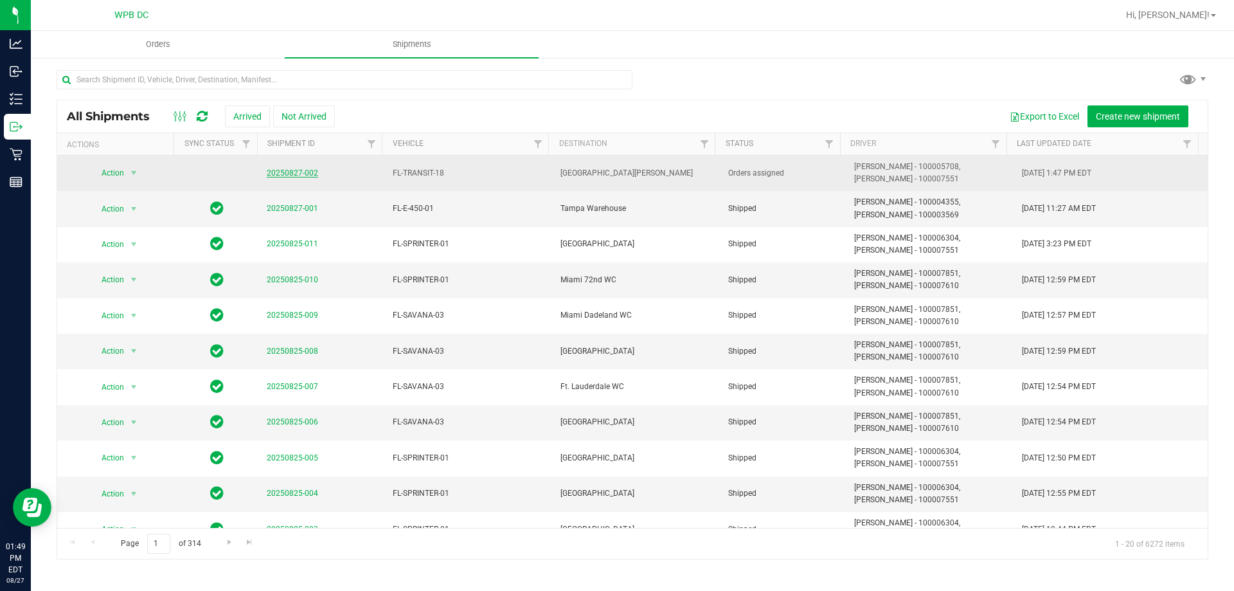
click at [297, 172] on link "20250827-002" at bounding box center [292, 172] width 51 height 9
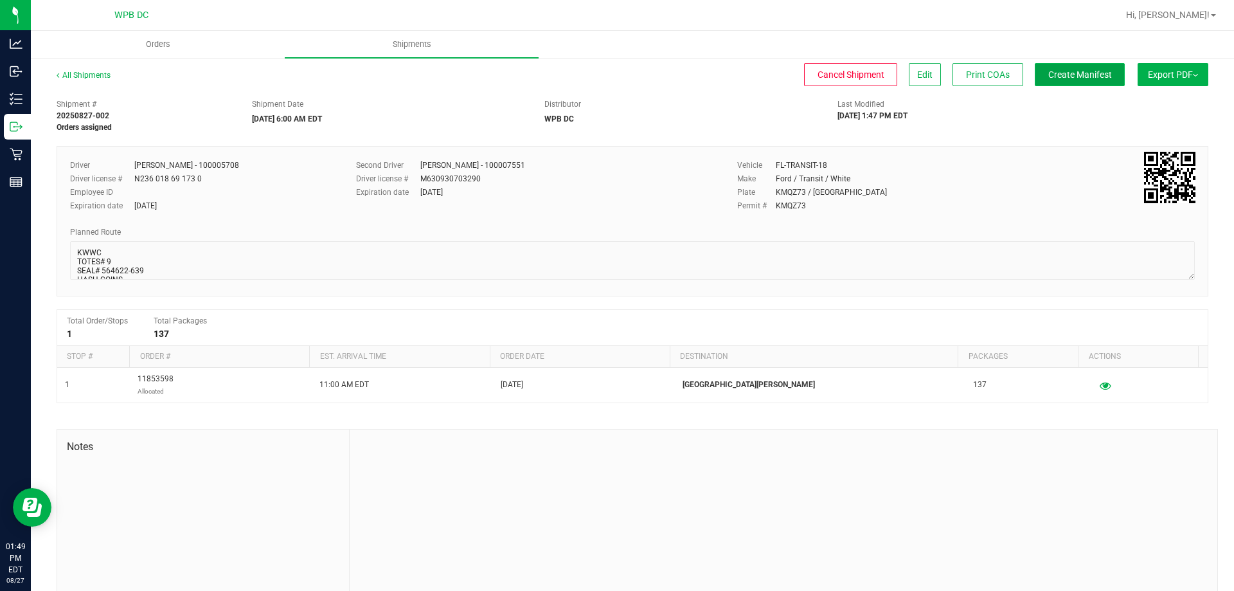
click at [1067, 75] on span "Create Manifest" at bounding box center [1080, 74] width 64 height 10
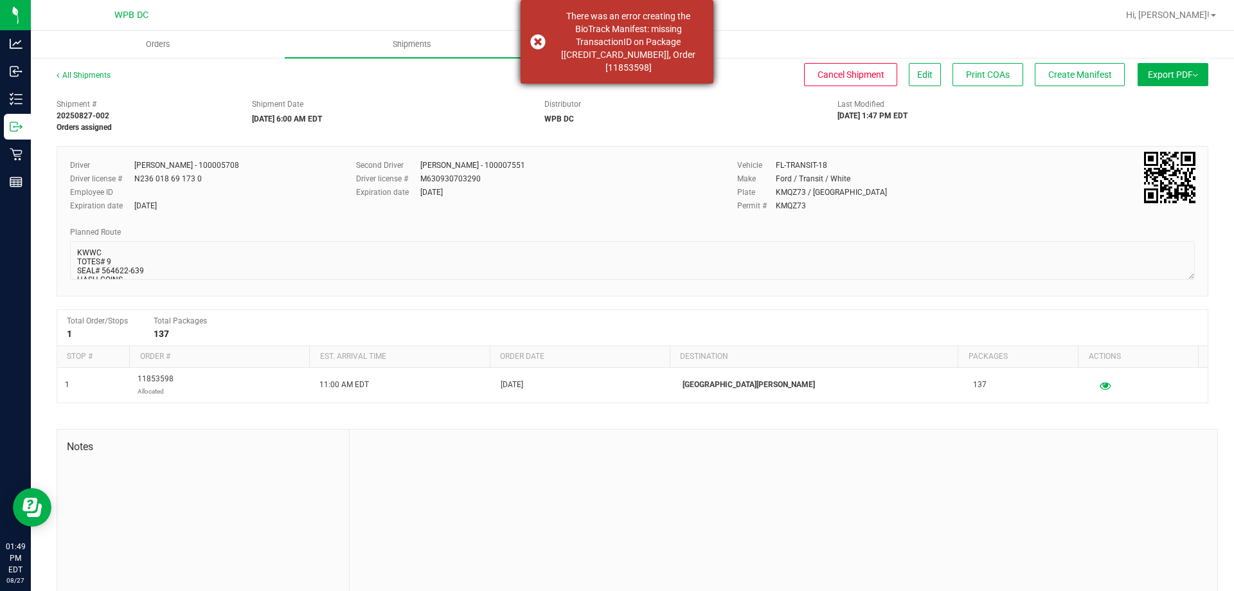
click at [537, 43] on div "There was an error creating the BioTrack Manifest: missing TransactionID on Pac…" at bounding box center [617, 42] width 193 height 84
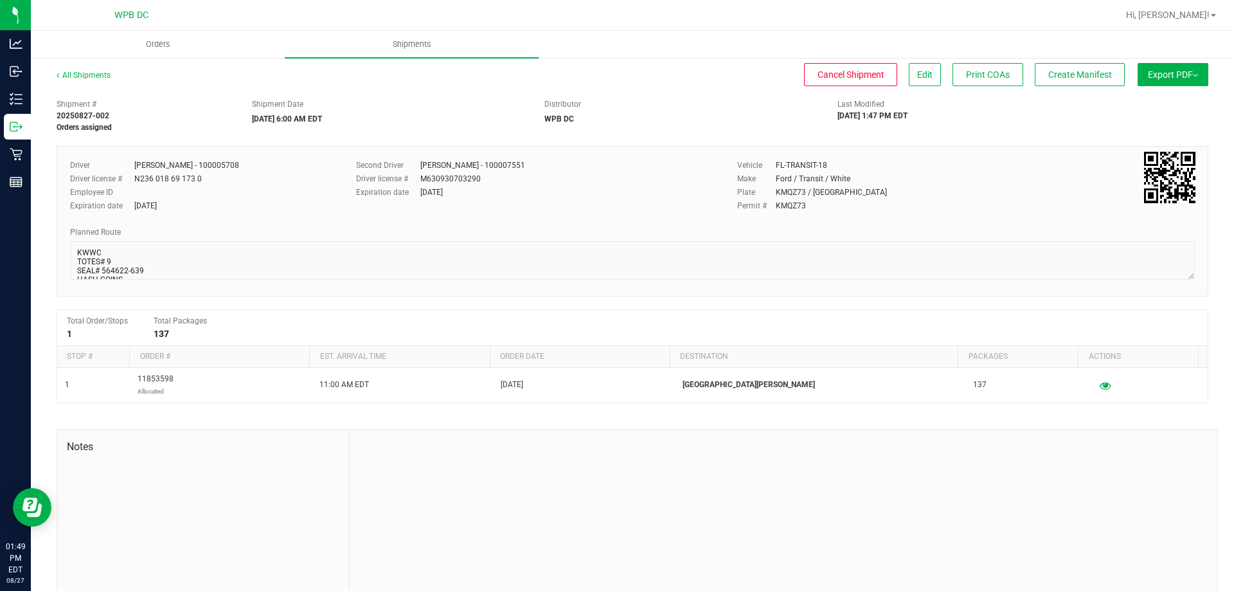
click at [96, 69] on div "All Shipments Cancel Shipment Edit Print COAs Create Manifest Export PDF Manife…" at bounding box center [632, 336] width 1203 height 559
click at [94, 76] on link "All Shipments" at bounding box center [84, 75] width 54 height 9
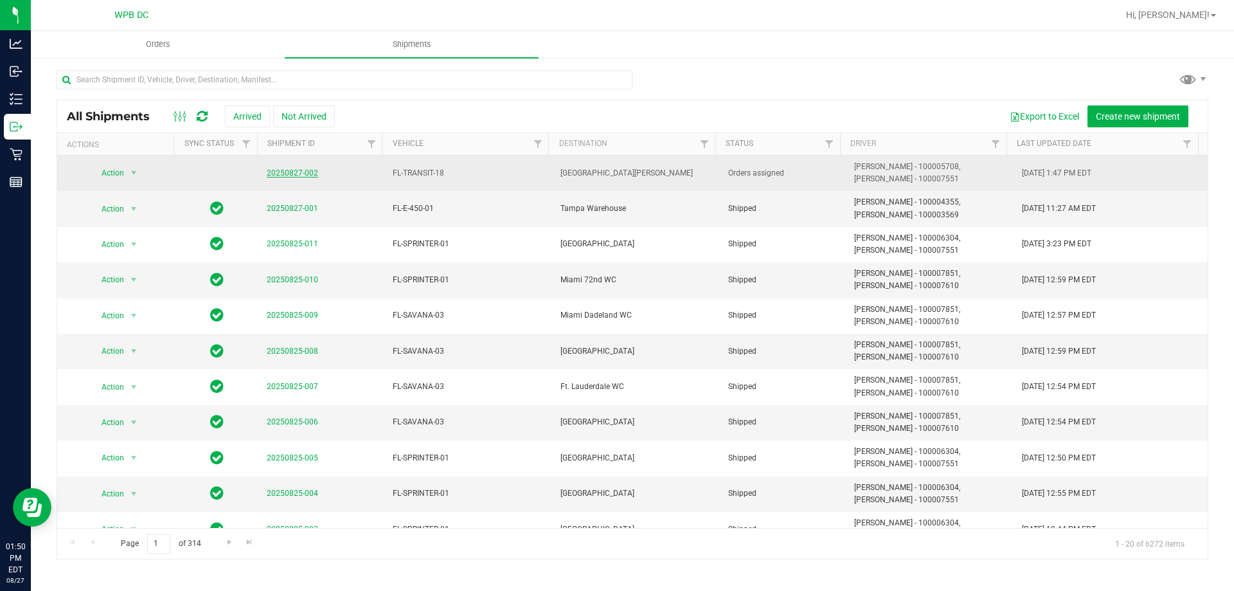
click at [283, 168] on link "20250827-002" at bounding box center [292, 172] width 51 height 9
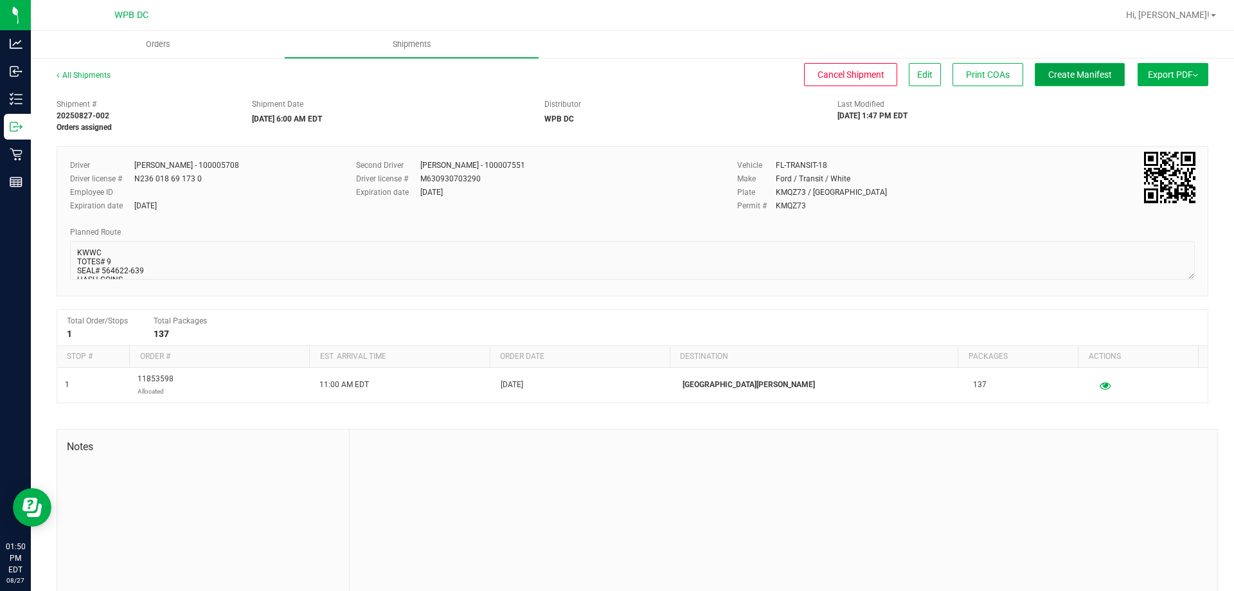
click at [1104, 82] on button "Create Manifest" at bounding box center [1080, 74] width 90 height 23
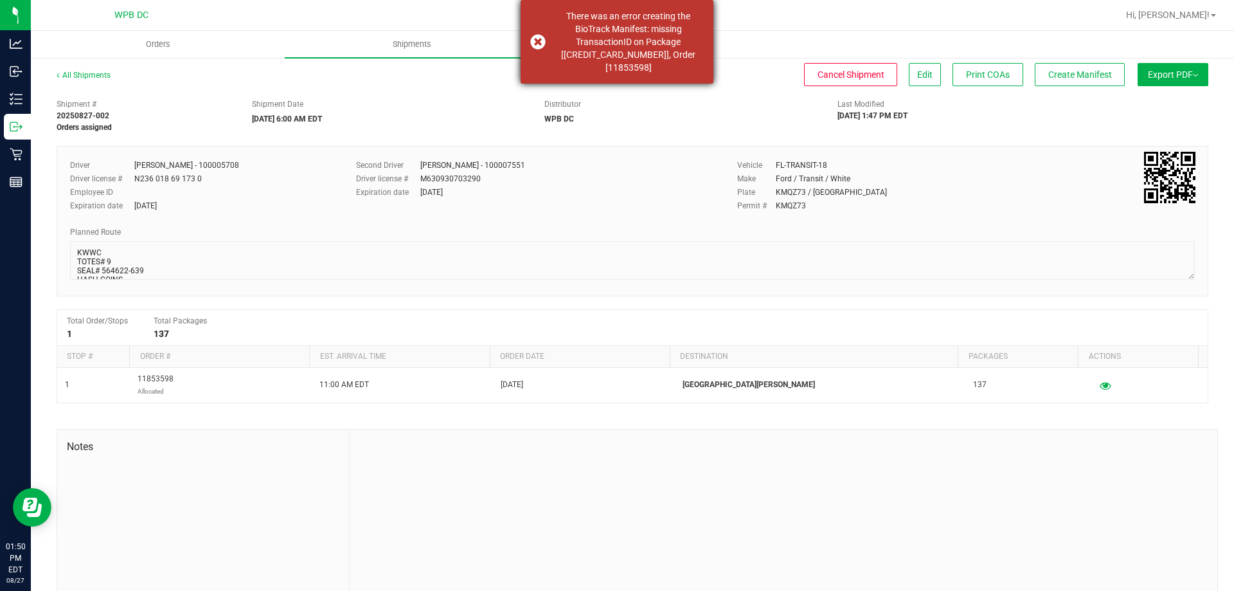
click at [535, 41] on div "There was an error creating the BioTrack Manifest: missing TransactionID on Pac…" at bounding box center [617, 42] width 193 height 84
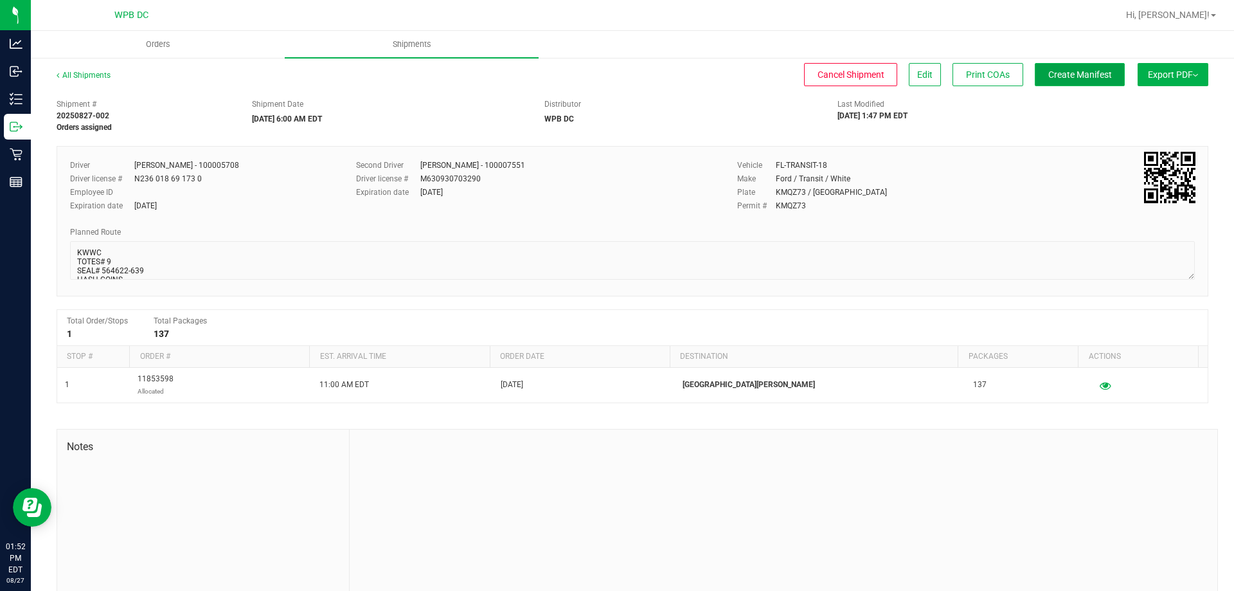
click at [1048, 75] on span "Create Manifest" at bounding box center [1080, 74] width 64 height 10
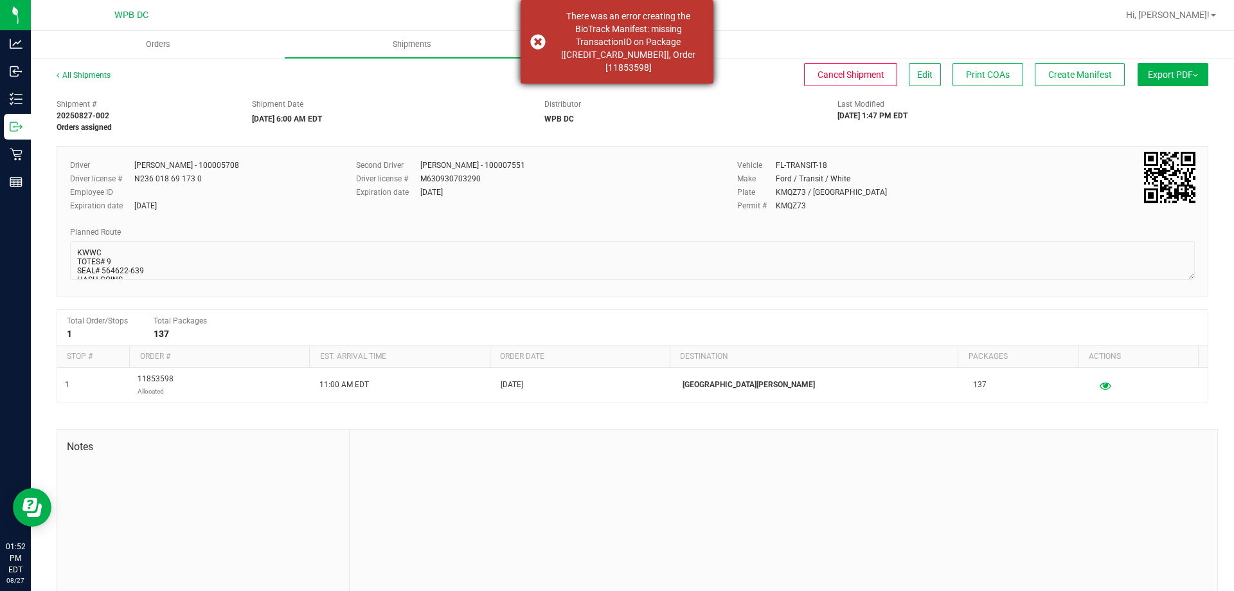
click at [533, 37] on div "There was an error creating the BioTrack Manifest: missing TransactionID on Pac…" at bounding box center [617, 42] width 193 height 84
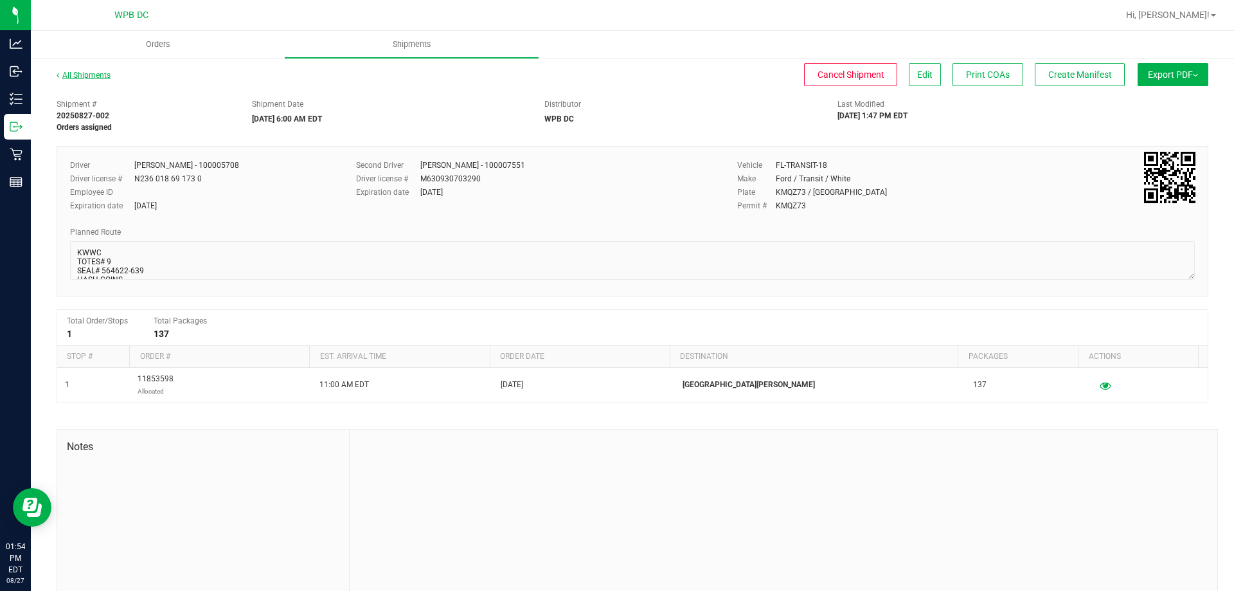
click at [83, 76] on link "All Shipments" at bounding box center [84, 75] width 54 height 9
